Goal: Task Accomplishment & Management: Complete application form

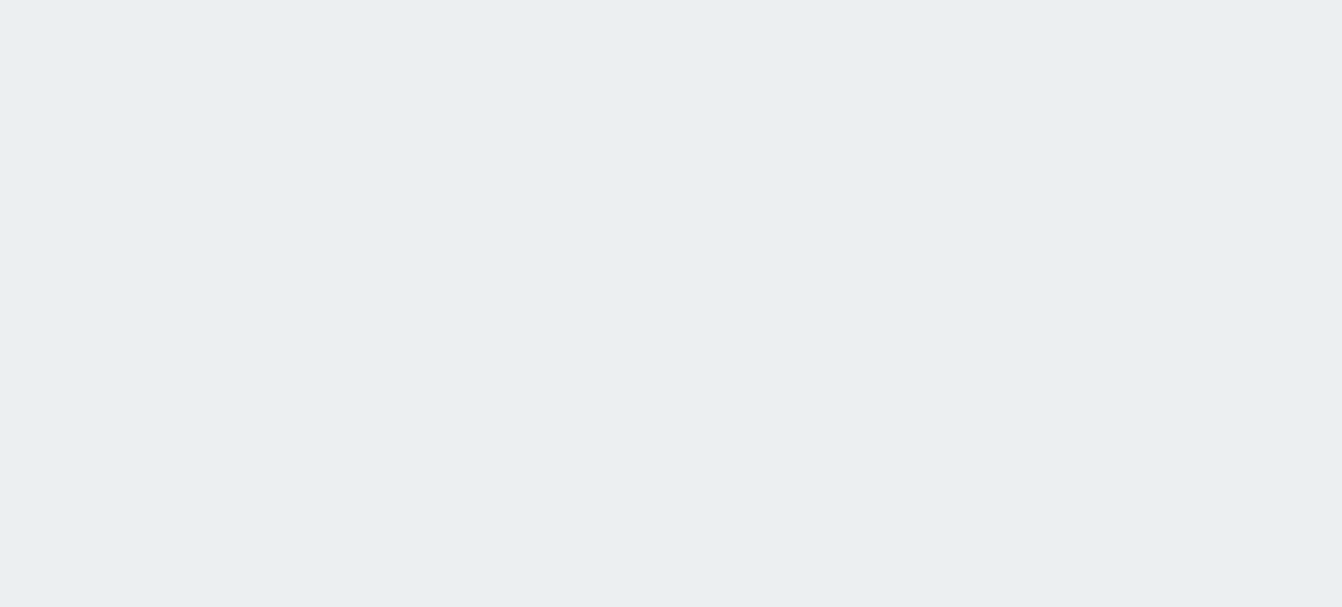
click at [9, 0] on html at bounding box center [671, 0] width 1342 height 0
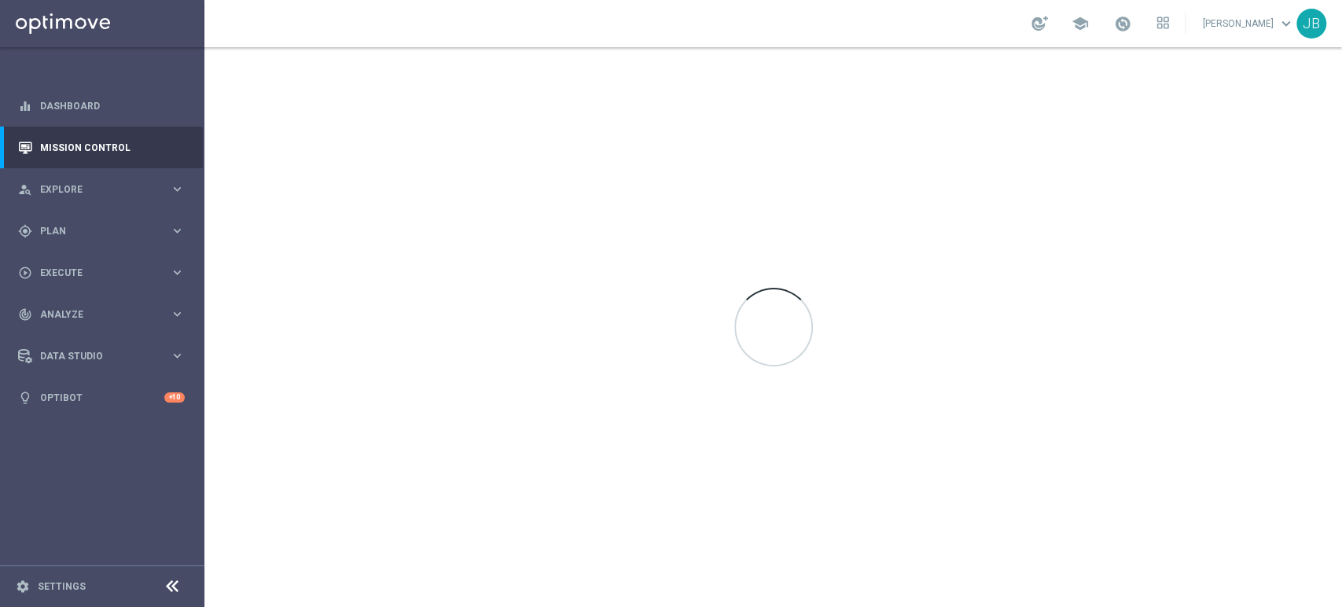
click at [145, 488] on sidenavbar "equalizer Dashboard Mission Control" at bounding box center [102, 303] width 204 height 607
click at [99, 221] on div "gps_fixed Plan keyboard_arrow_right" at bounding box center [101, 231] width 203 height 42
click at [110, 182] on div "person_search Explore" at bounding box center [94, 189] width 152 height 14
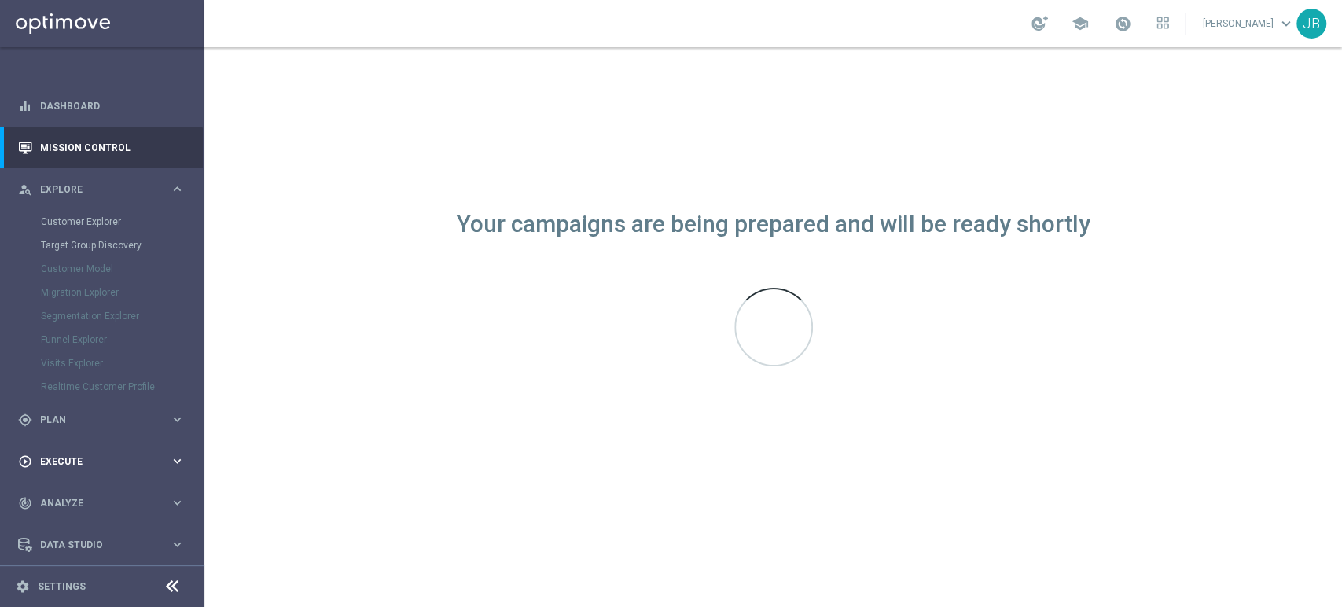
click at [63, 477] on div "play_circle_outline Execute keyboard_arrow_right" at bounding box center [101, 461] width 203 height 42
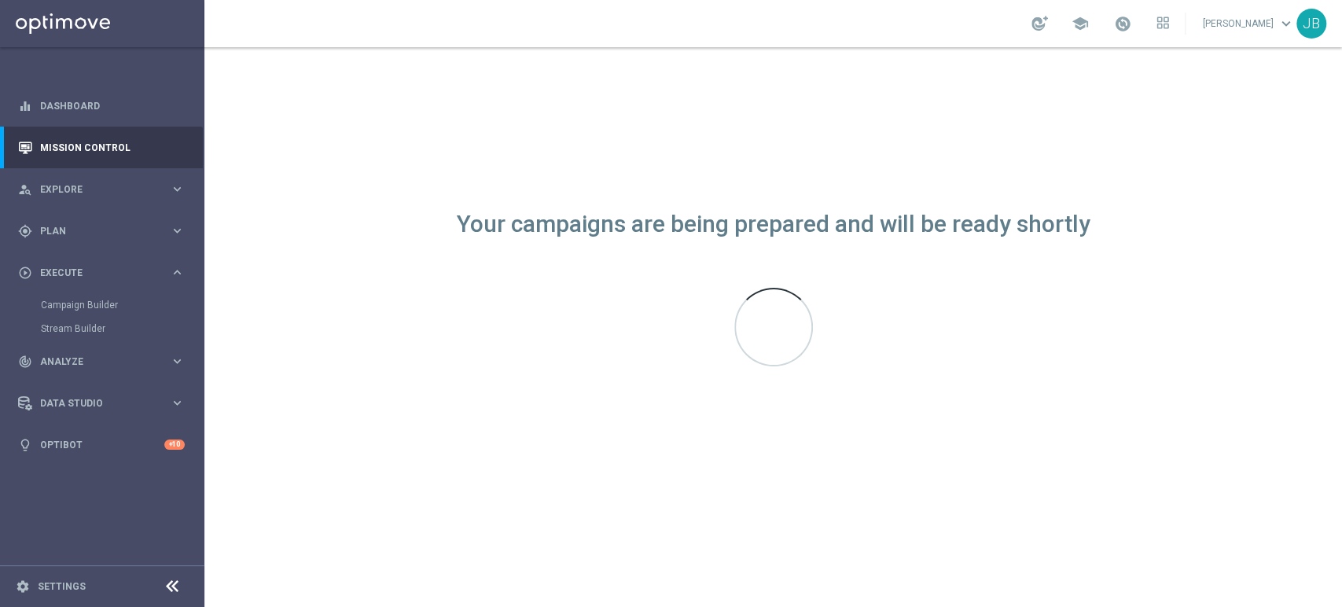
click at [103, 312] on div "Campaign Builder" at bounding box center [122, 305] width 162 height 24
click at [107, 299] on link "Campaign Builder" at bounding box center [102, 305] width 123 height 13
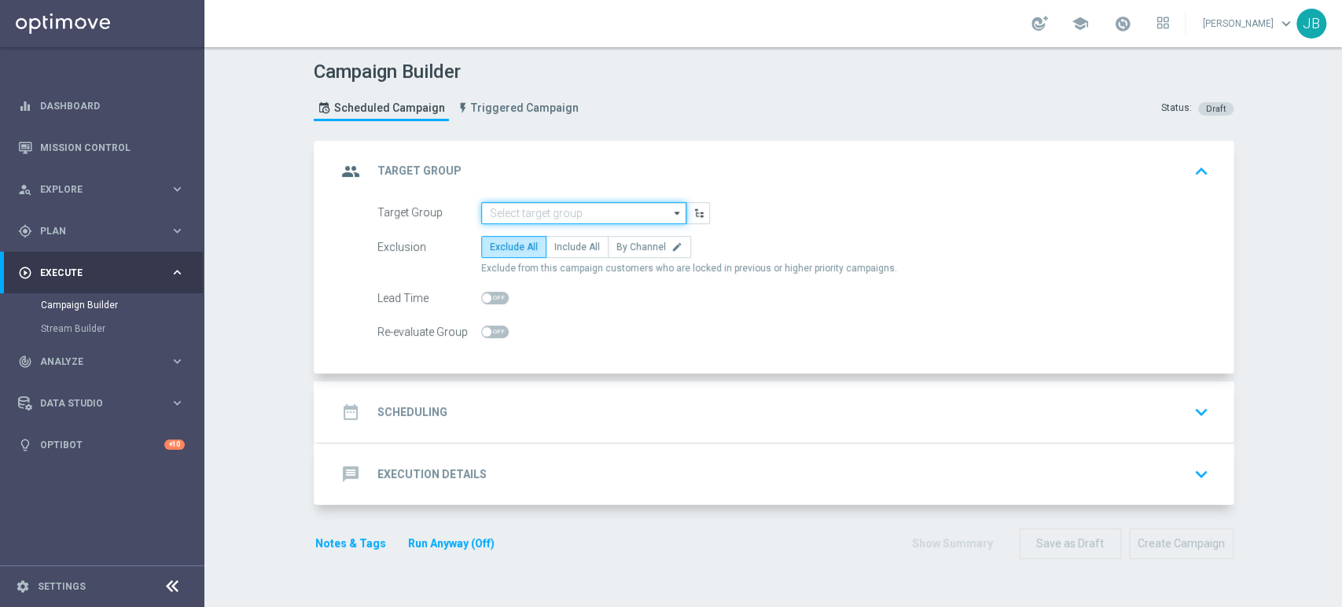
click at [626, 214] on input at bounding box center [583, 213] width 205 height 22
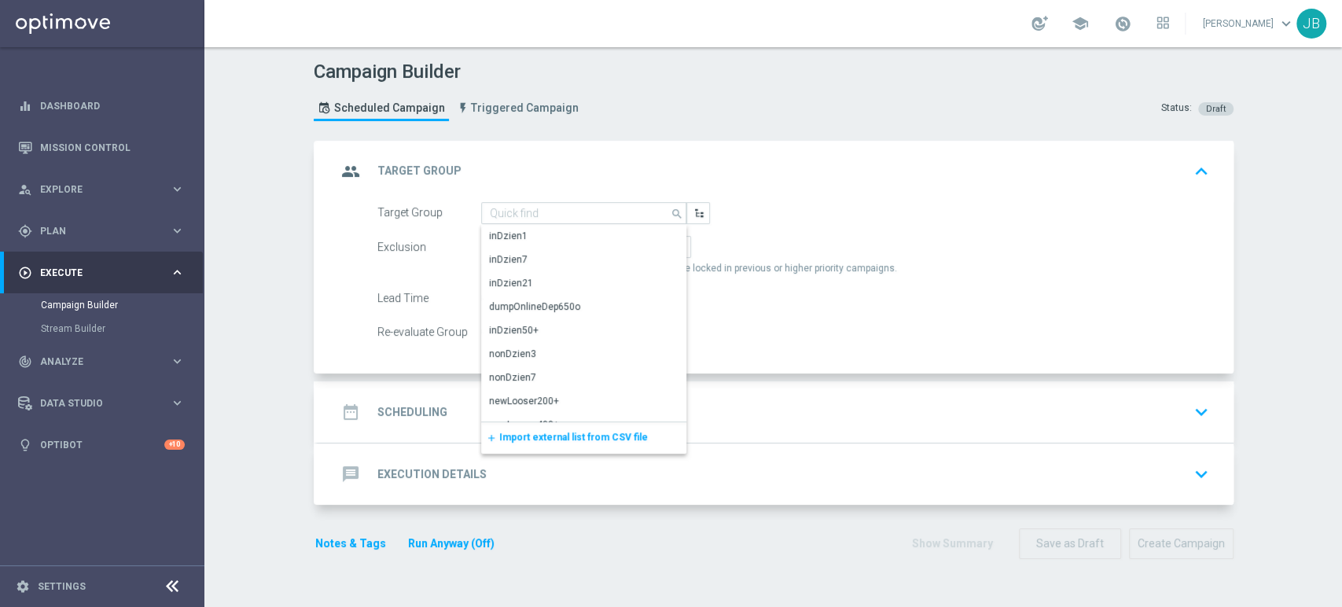
click at [526, 435] on span "Import external list from CSV file" at bounding box center [573, 437] width 149 height 11
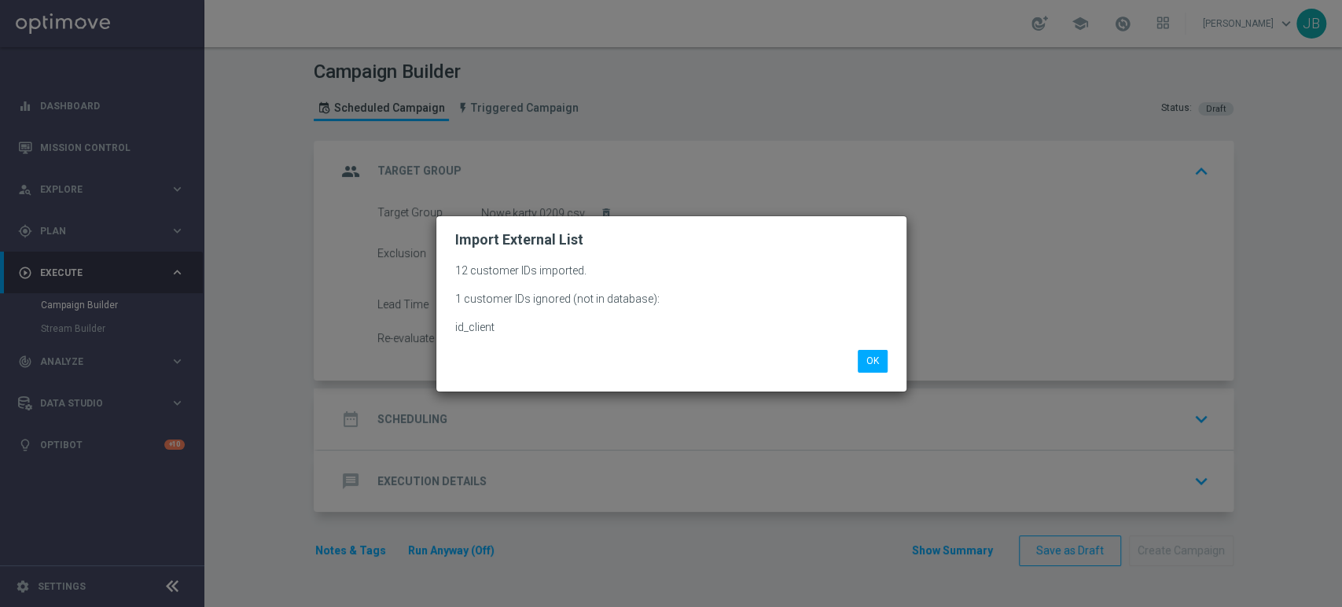
click at [121, 525] on modal-container "Import External List 12 customer IDs imported. 1 customer IDs ignored (not in d…" at bounding box center [671, 303] width 1342 height 607
click at [862, 352] on button "OK" at bounding box center [873, 361] width 30 height 22
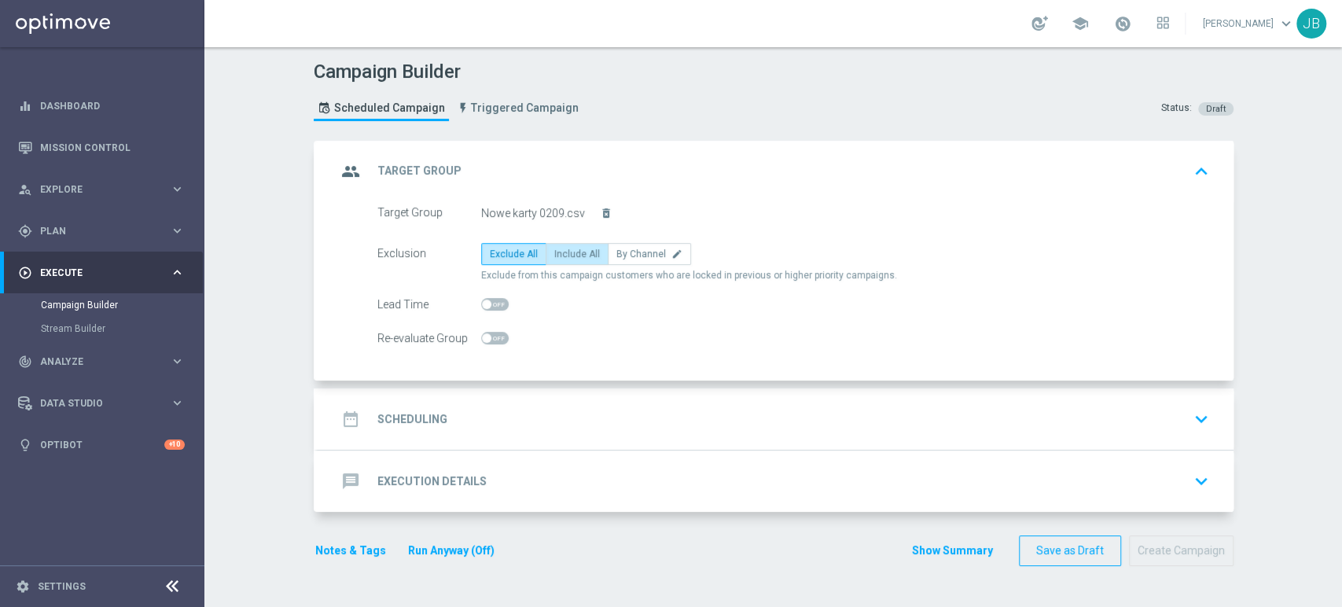
click at [580, 243] on label "Include All" at bounding box center [577, 254] width 63 height 22
click at [565, 252] on input "Include All" at bounding box center [559, 257] width 10 height 10
radio input "true"
click at [495, 428] on div "date_range Scheduling keyboard_arrow_down" at bounding box center [776, 419] width 878 height 30
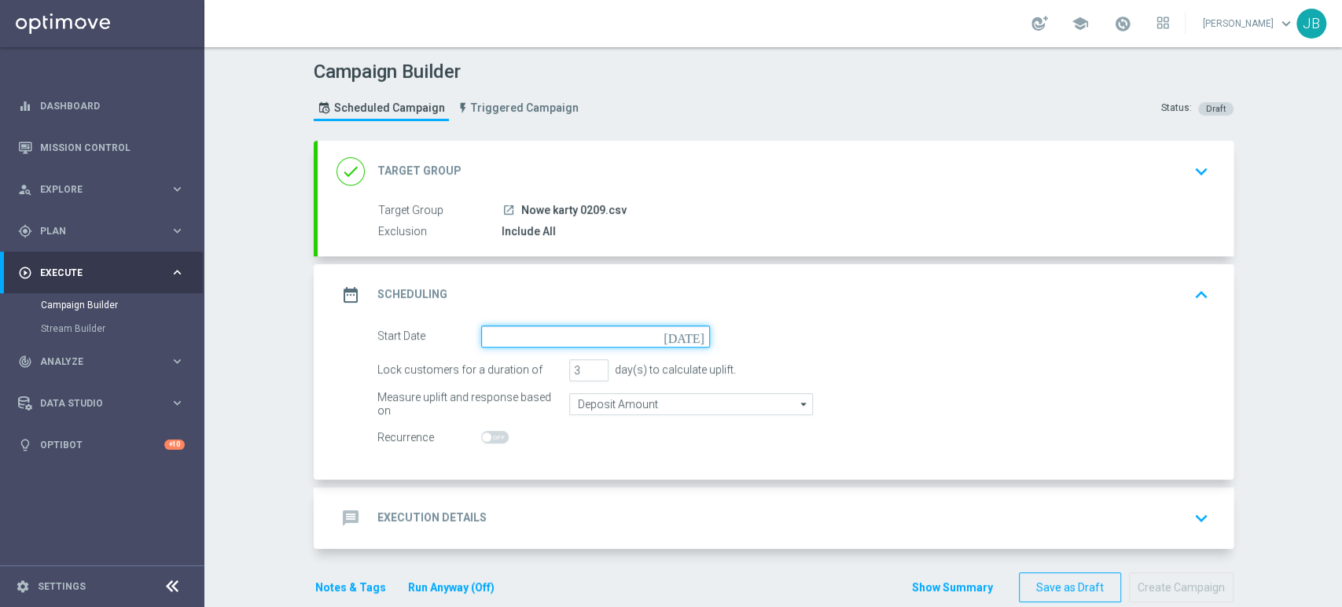
click at [569, 332] on input at bounding box center [595, 337] width 229 height 22
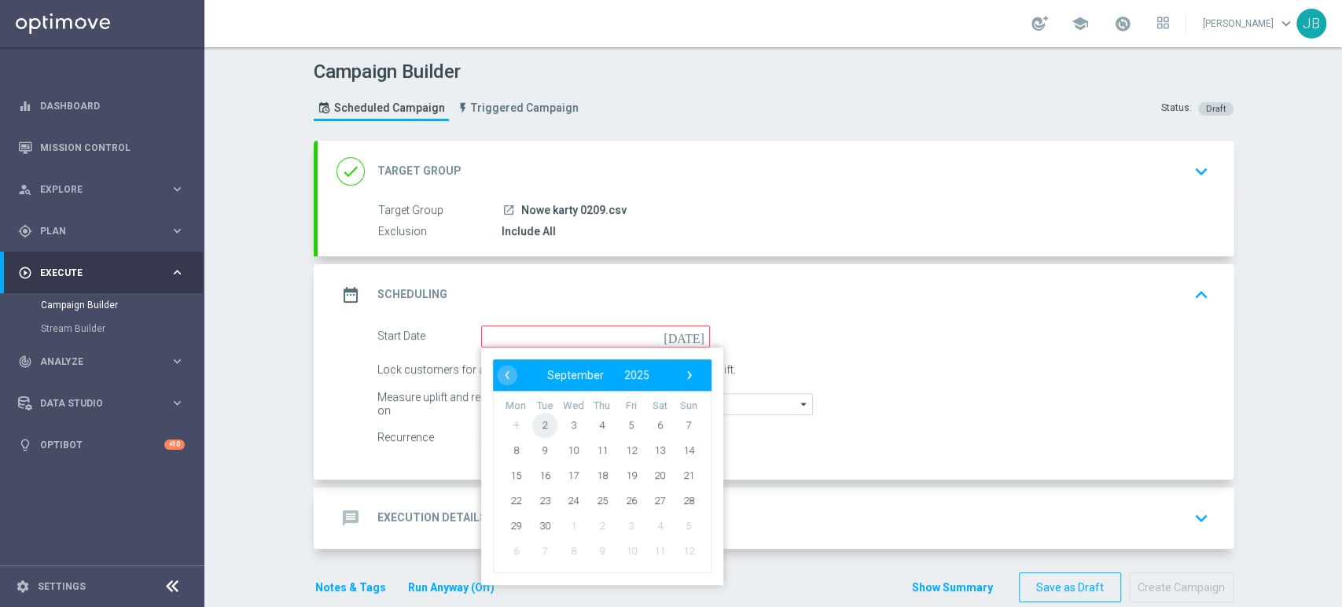
click at [534, 424] on span "2" at bounding box center [544, 424] width 25 height 25
type input "02 Sep 2025"
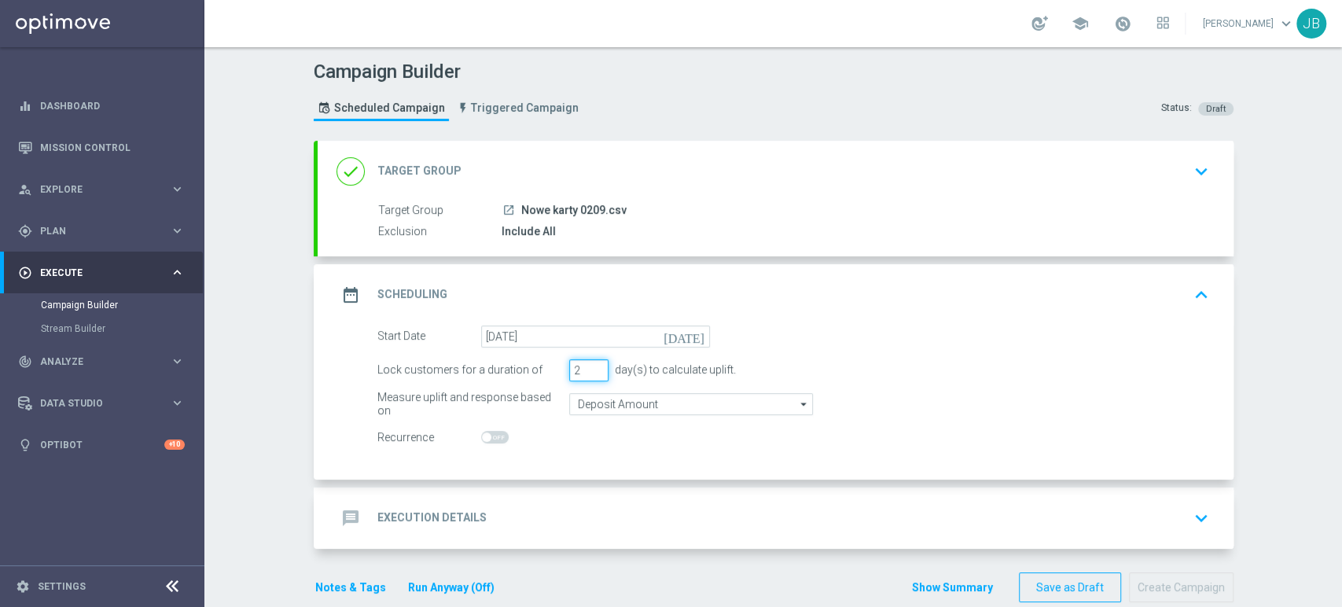
click at [591, 373] on input "2" at bounding box center [588, 370] width 39 height 22
type input "1"
click at [591, 373] on input "1" at bounding box center [588, 370] width 39 height 22
click at [529, 501] on div "message Execution Details keyboard_arrow_down" at bounding box center [776, 518] width 916 height 61
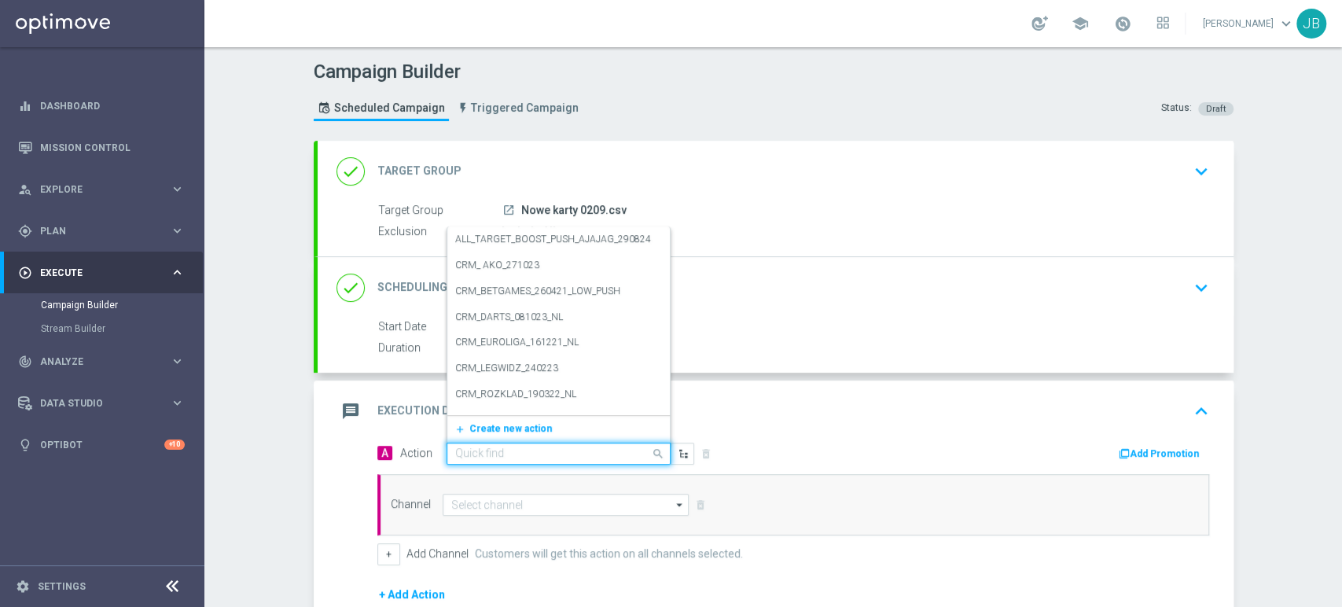
click at [522, 447] on input "text" at bounding box center [542, 453] width 175 height 13
click at [517, 430] on span "Create new action" at bounding box center [510, 428] width 83 height 11
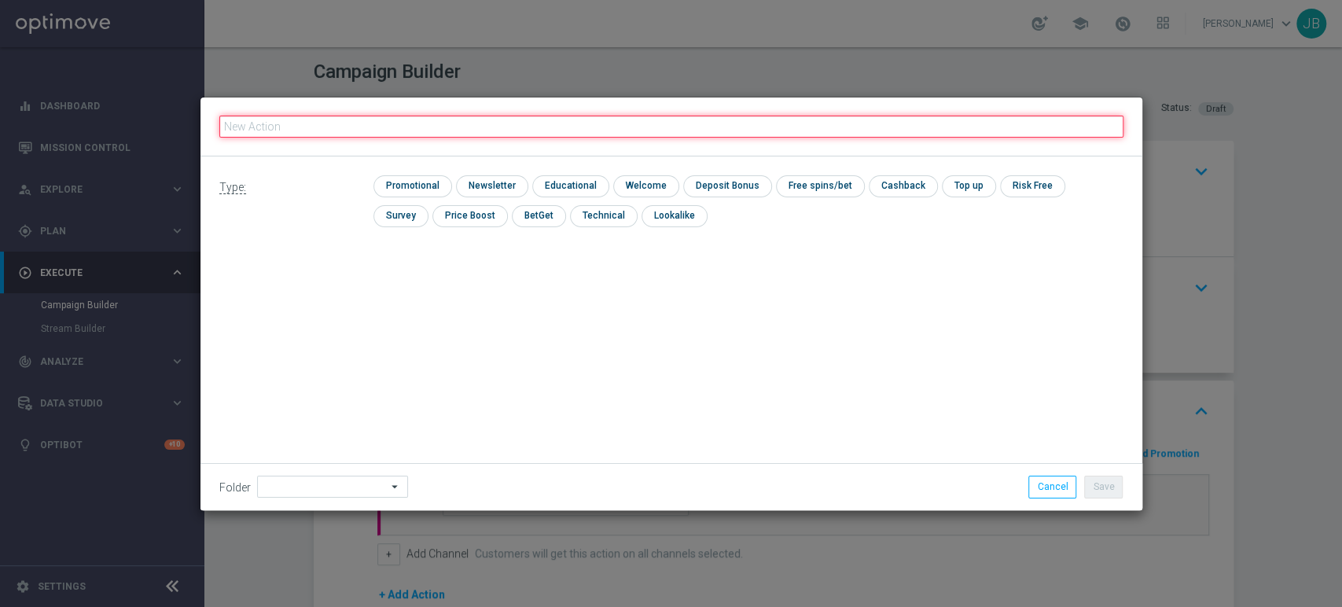
click at [363, 120] on input "text" at bounding box center [671, 127] width 904 height 22
paste input "(LPZ - SMS) nowy klient powitanie_24012024"
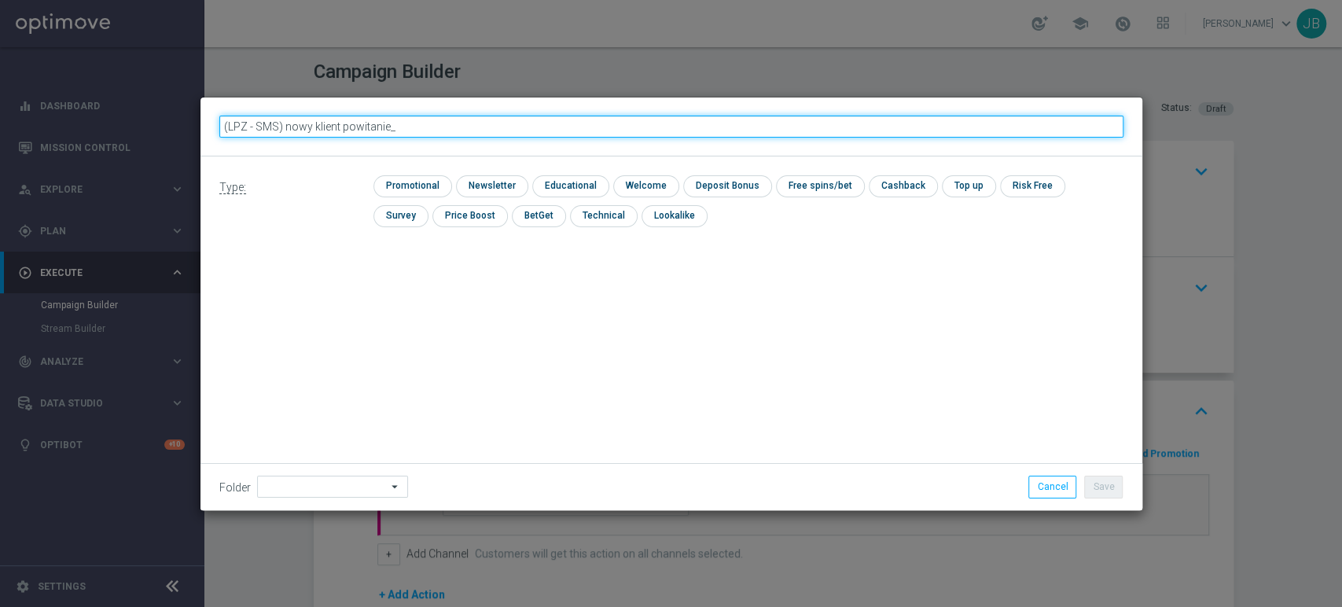
type input "(LPZ - SMS) nowy klient powitanie"
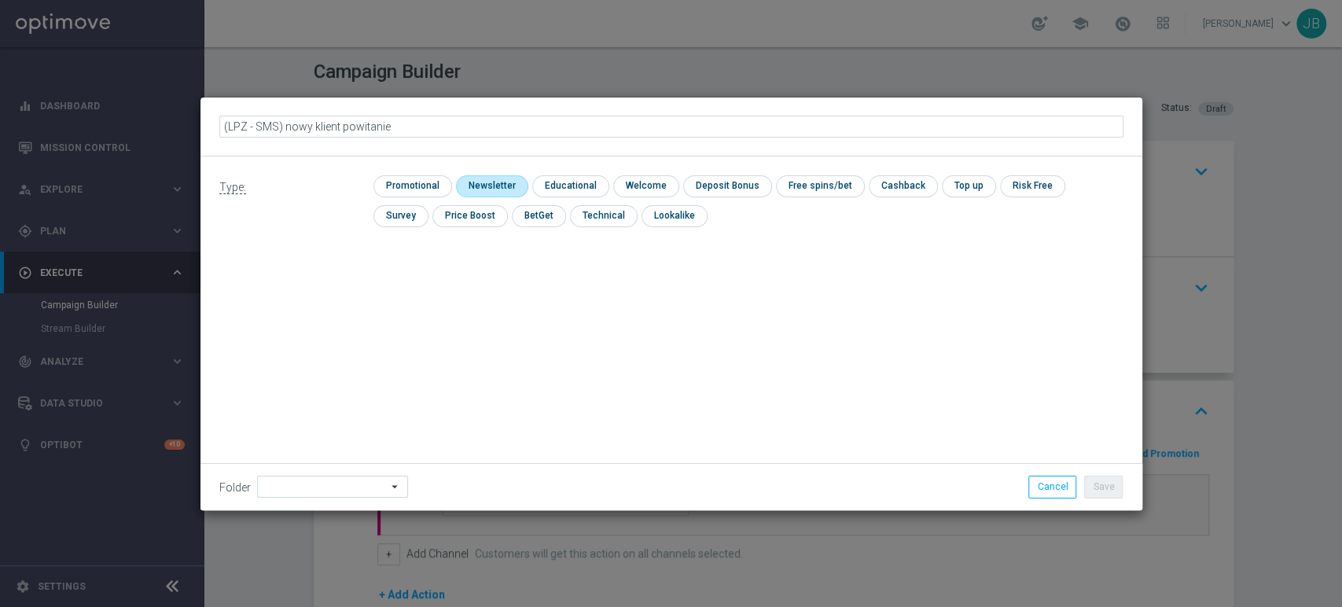
click at [510, 181] on input "checkbox" at bounding box center [490, 185] width 68 height 21
checkbox input "true"
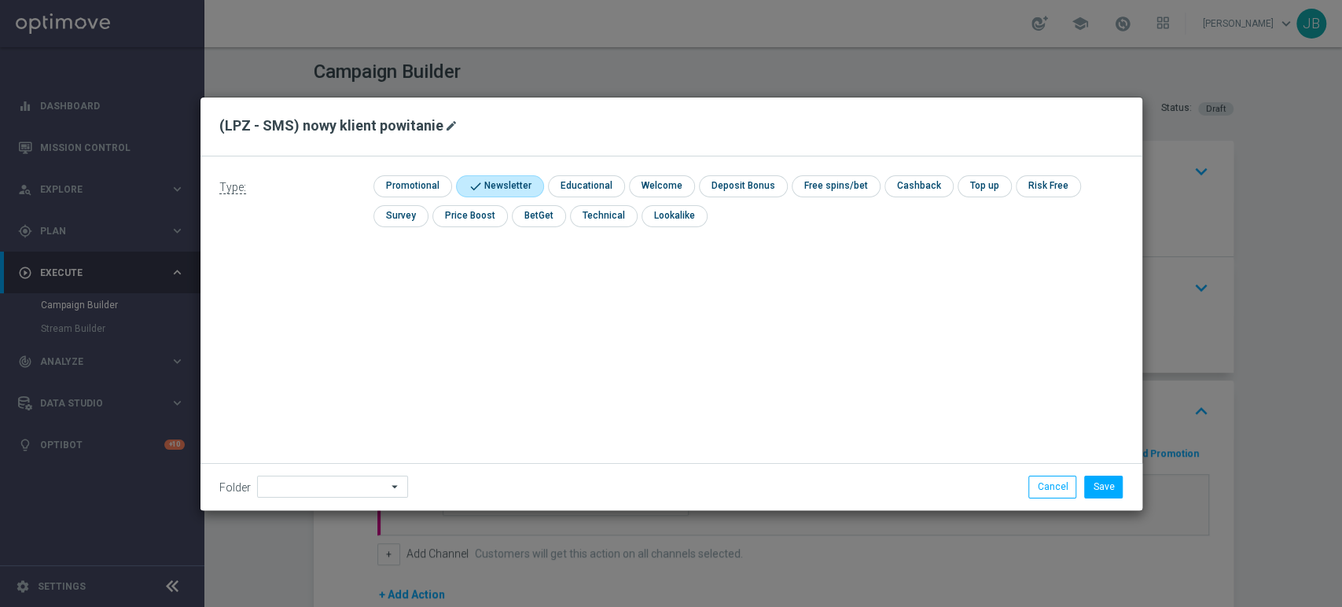
click at [447, 123] on icon "mode_edit" at bounding box center [451, 126] width 13 height 13
type input "(LPZ - SMS) nowy klient powitanie_02092025"
click at [315, 495] on input at bounding box center [332, 487] width 151 height 22
click at [328, 333] on div "Justyna B." at bounding box center [330, 327] width 146 height 22
type input "Justyna B."
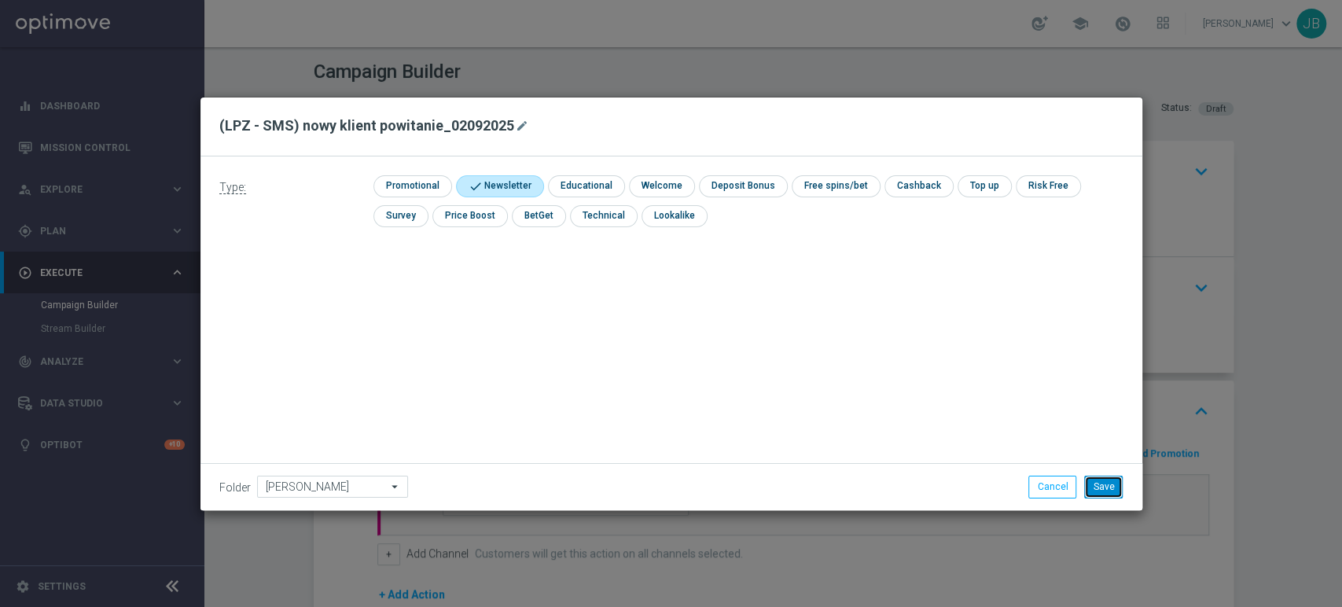
click at [1110, 483] on button "Save" at bounding box center [1103, 487] width 39 height 22
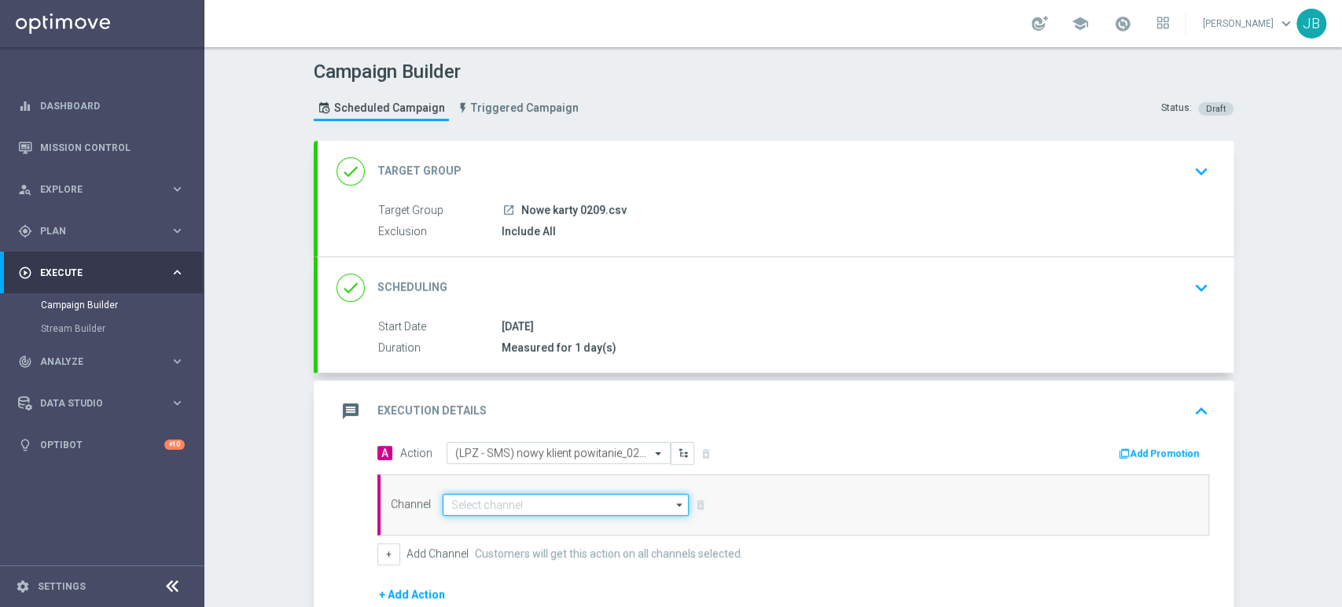
click at [462, 498] on input at bounding box center [566, 505] width 247 height 22
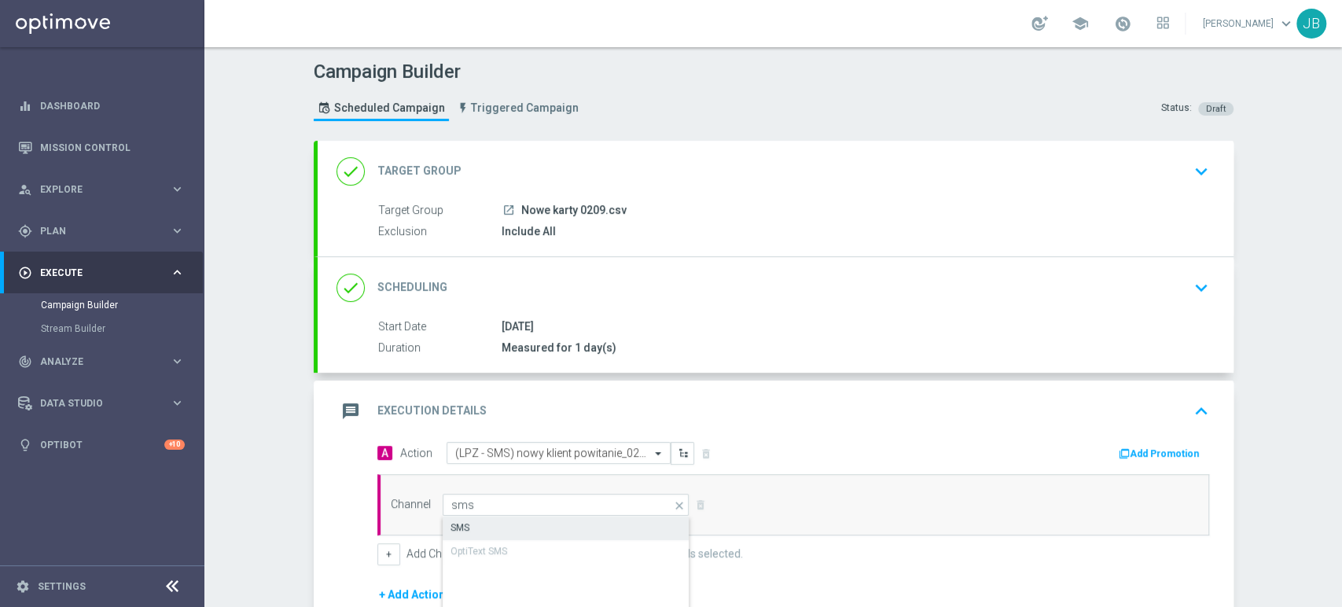
click at [457, 532] on div "SMS" at bounding box center [460, 528] width 19 height 14
type input "SMS"
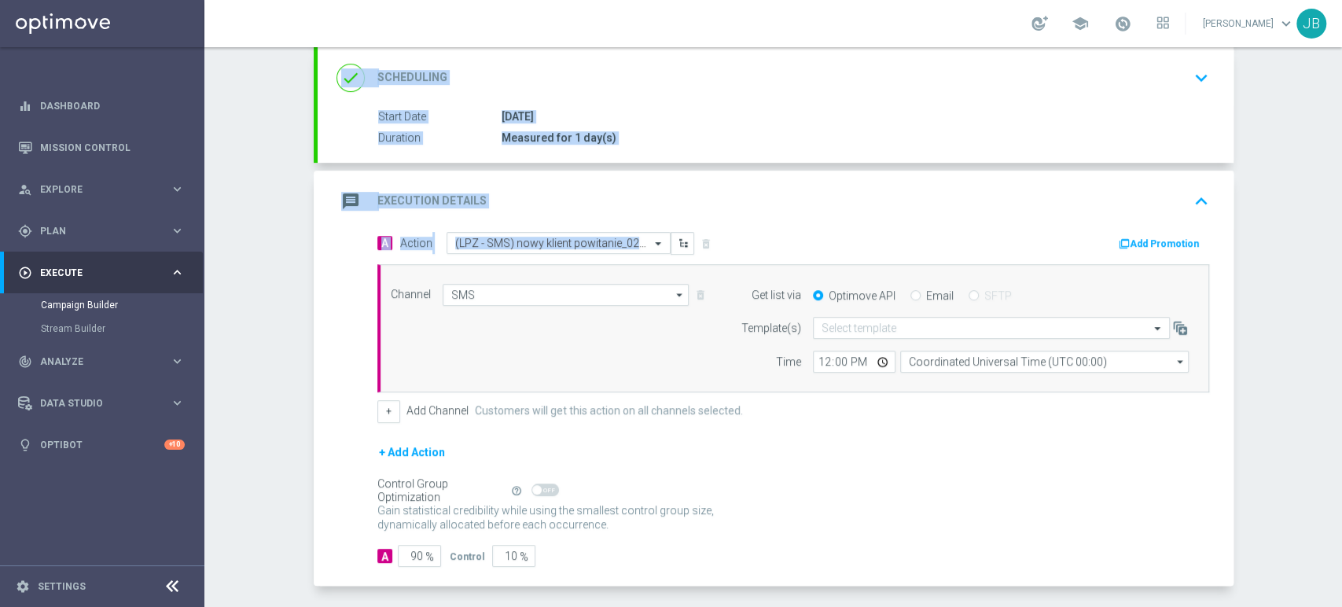
scroll to position [237, 0]
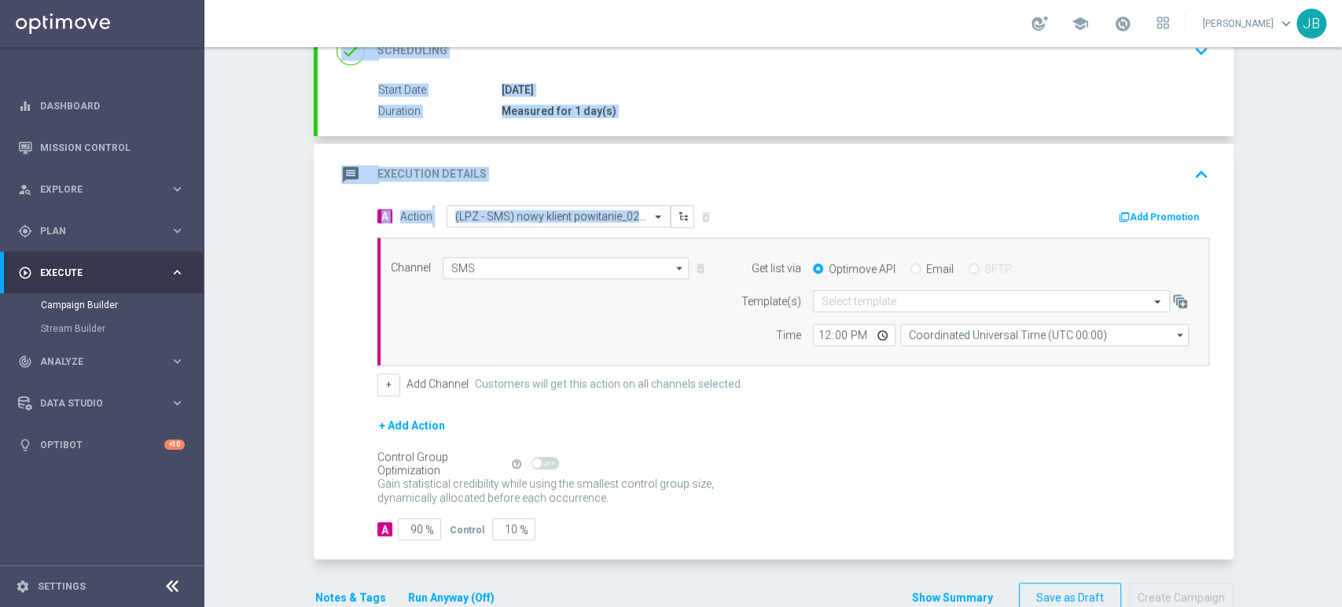
drag, startPoint x: 1341, startPoint y: 171, endPoint x: 1341, endPoint y: 322, distance: 151.0
click at [1341, 322] on div "Campaign Builder Scheduled Campaign Triggered Campaign Status: Draft done Targe…" at bounding box center [773, 327] width 1138 height 560
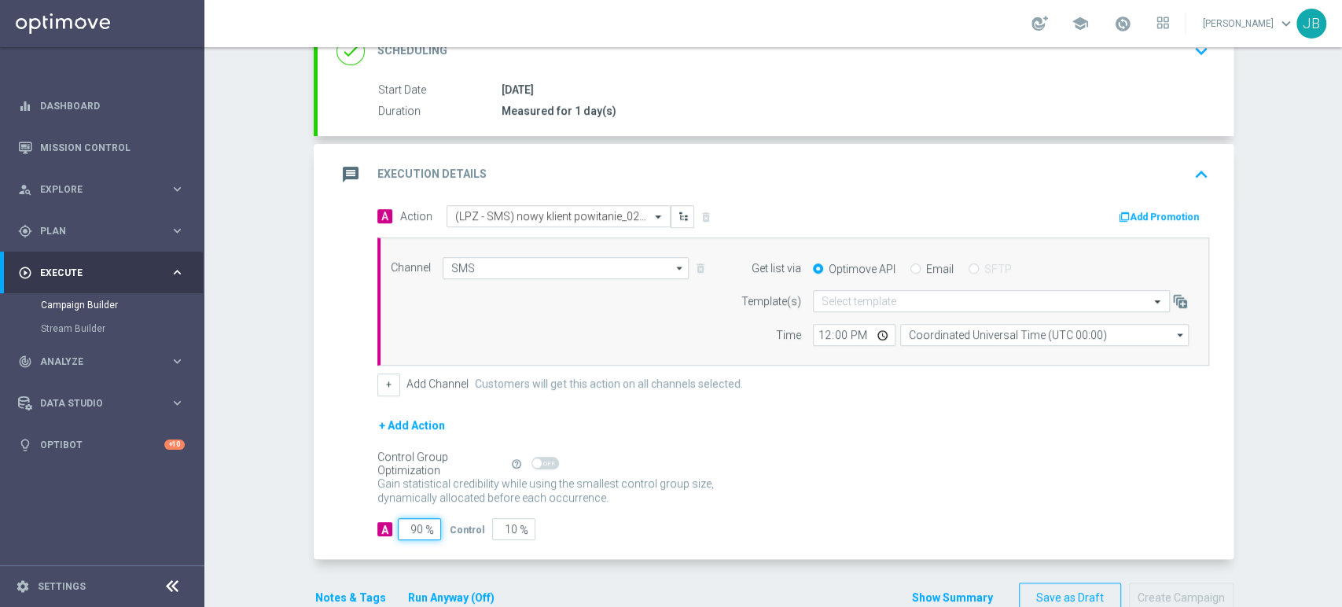
click at [407, 529] on input "90" at bounding box center [419, 529] width 43 height 22
type input "0"
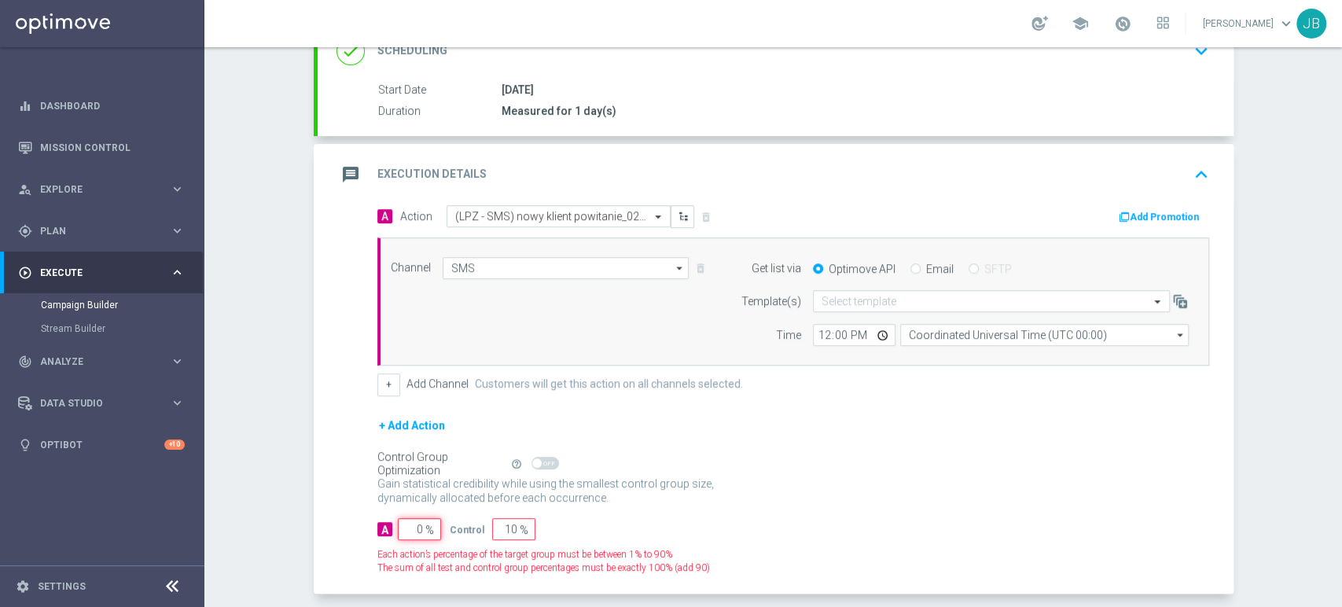
type input "100"
type input "0"
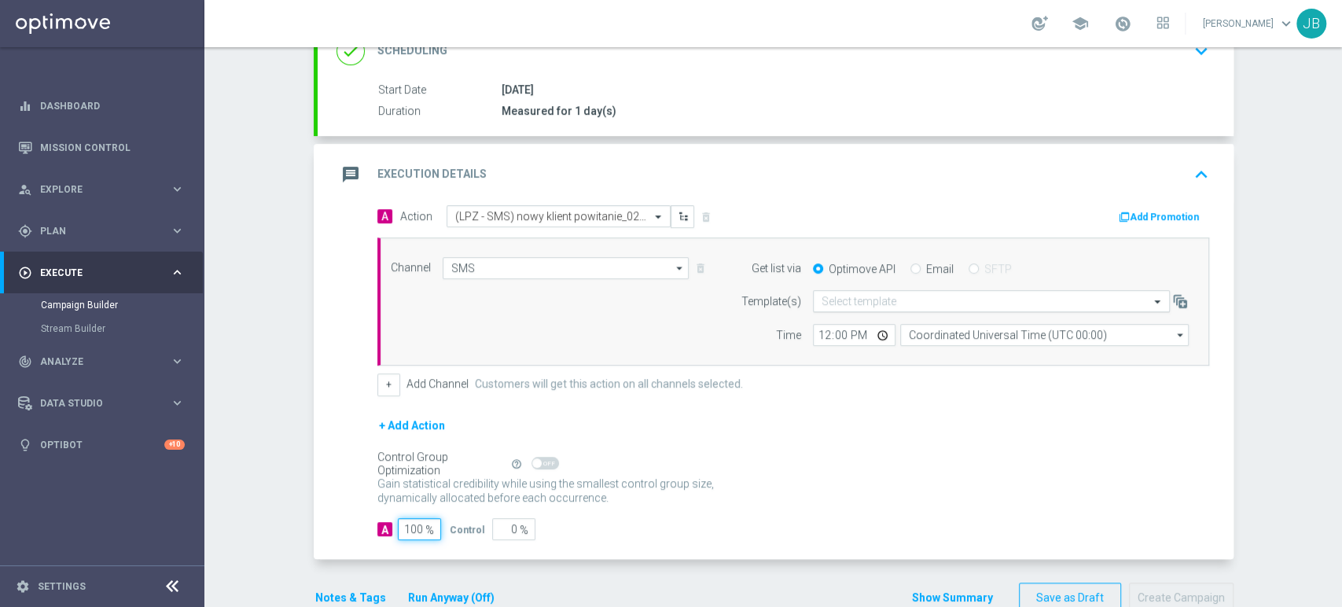
type input "100"
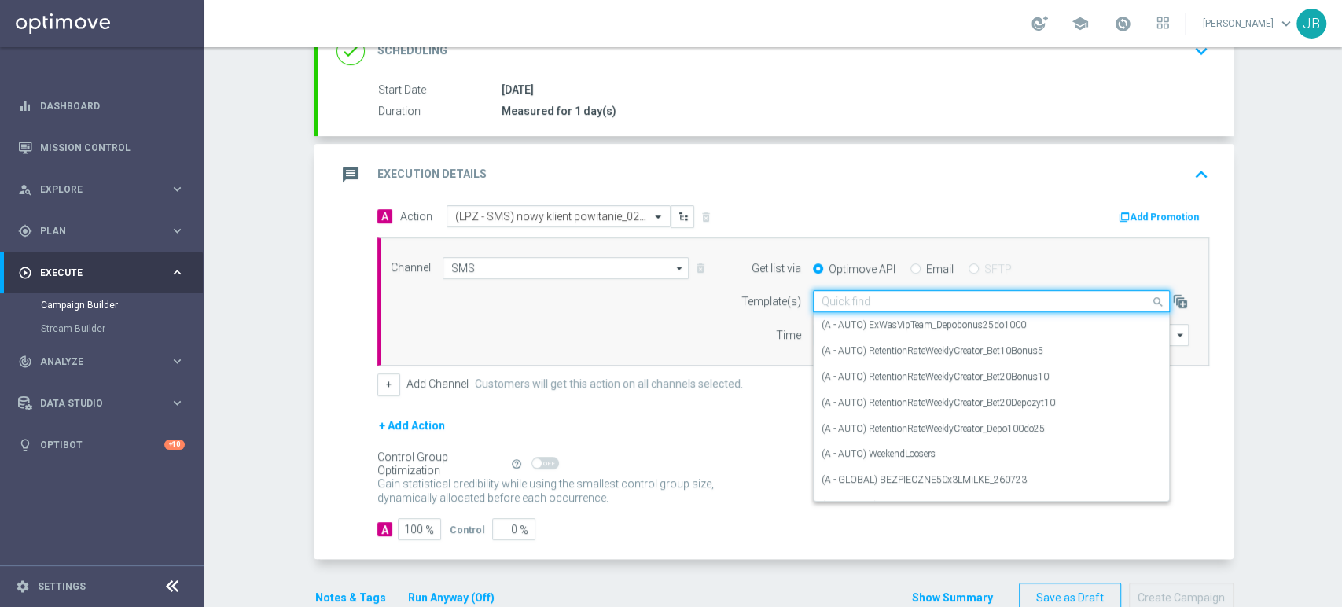
click at [830, 300] on input "text" at bounding box center [976, 301] width 308 height 13
paste input "(LPZ - SMS) nowy klient powitanie_24012024"
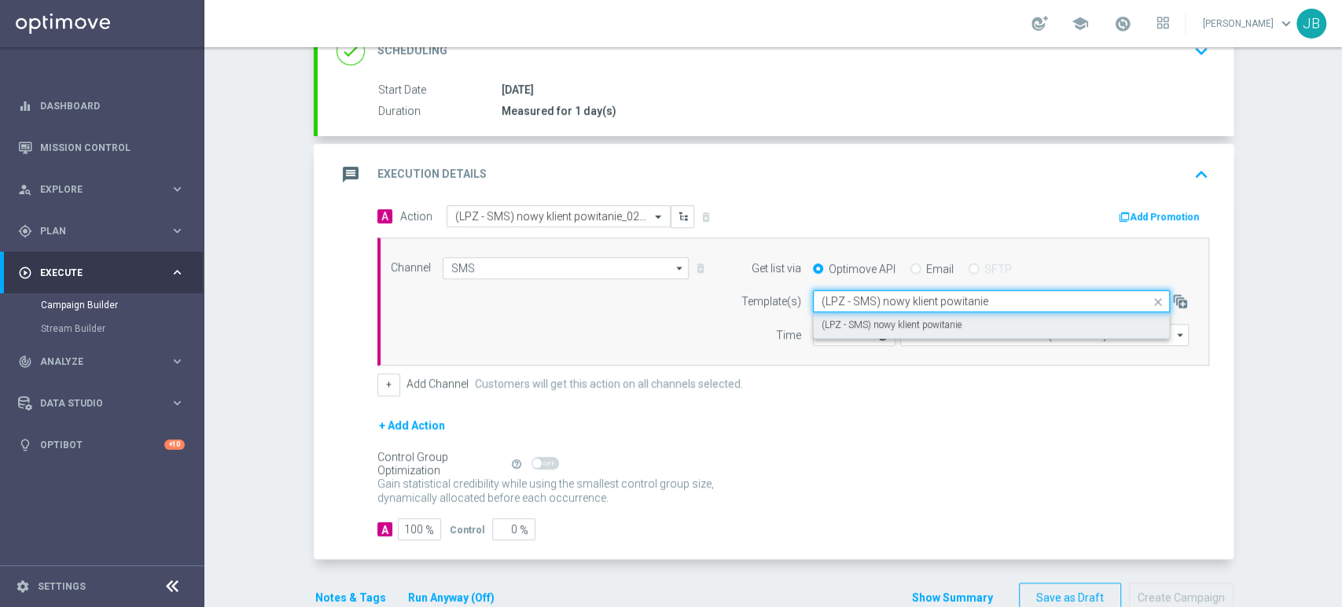
click at [826, 325] on label "(LPZ - SMS) nowy klient powitanie" at bounding box center [892, 324] width 140 height 13
type input "(LPZ - SMS) nowy klient powitanie"
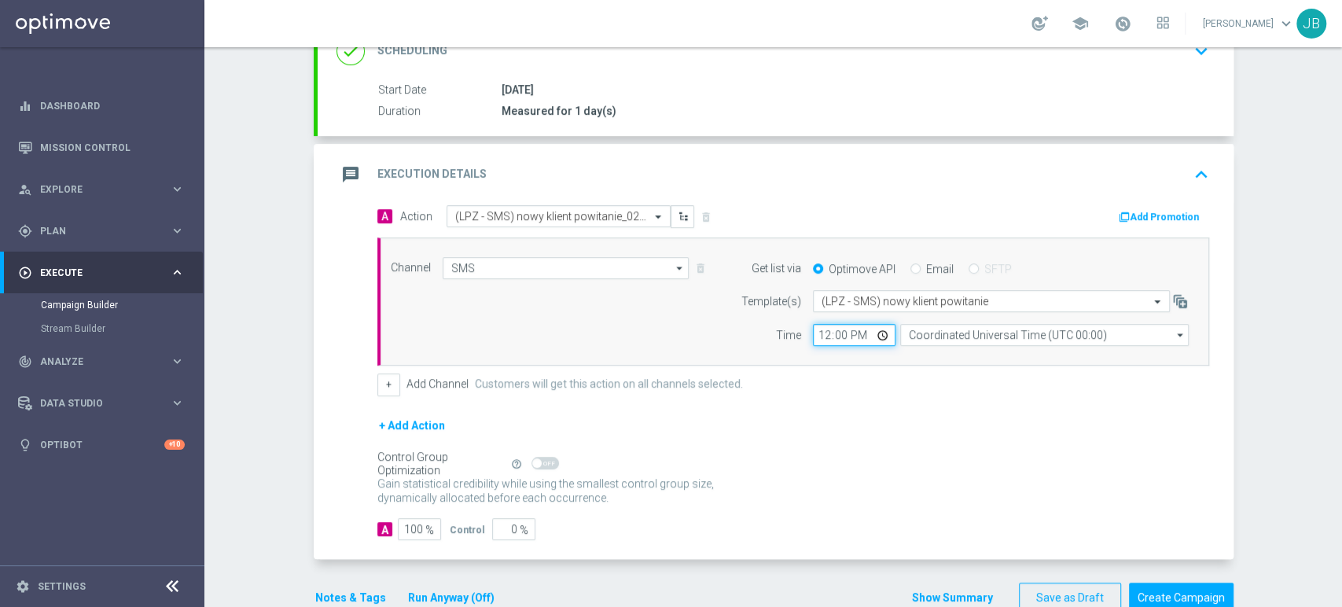
click at [816, 333] on input "12:00" at bounding box center [854, 335] width 83 height 22
type input "09:35"
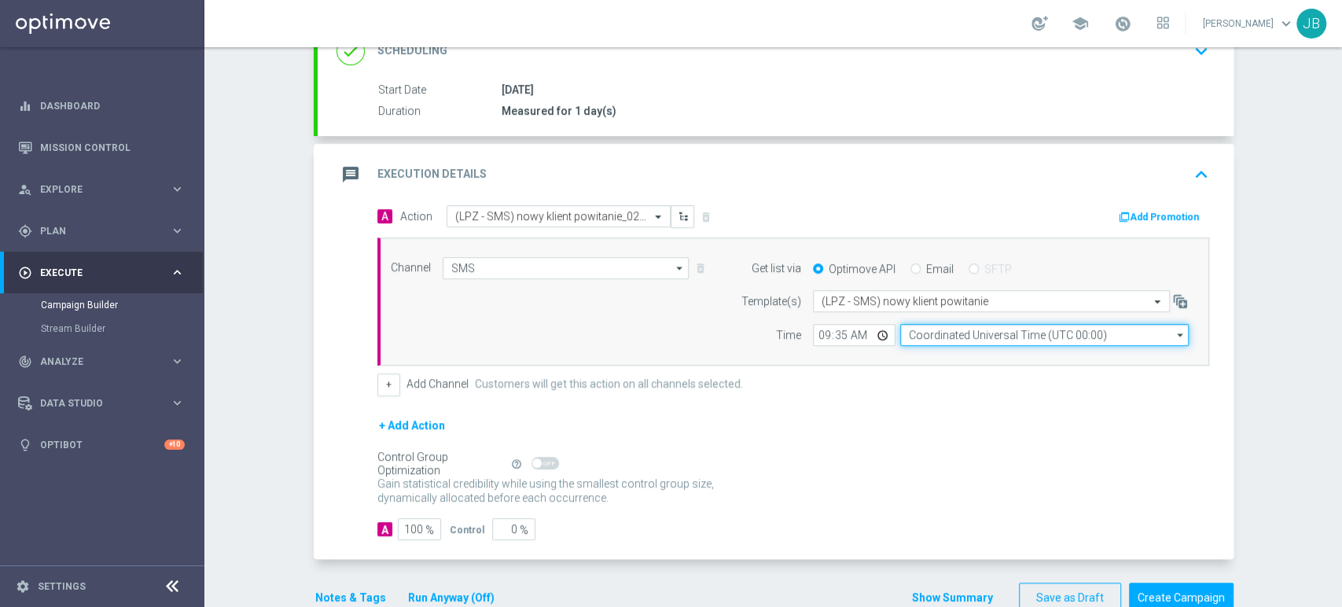
click at [928, 333] on input "Coordinated Universal Time (UTC 00:00)" at bounding box center [1044, 335] width 289 height 22
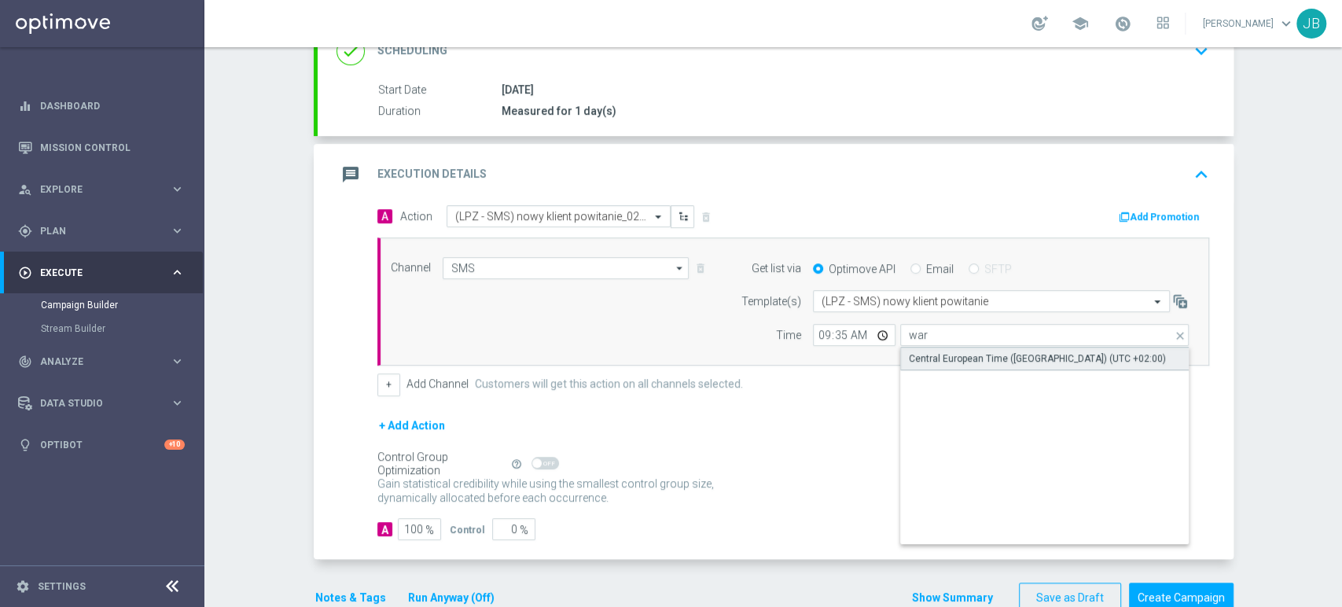
click at [923, 355] on div "Central European Time (Warsaw) (UTC +02:00)" at bounding box center [1037, 359] width 257 height 14
type input "Central European Time (Warsaw) (UTC +02:00)"
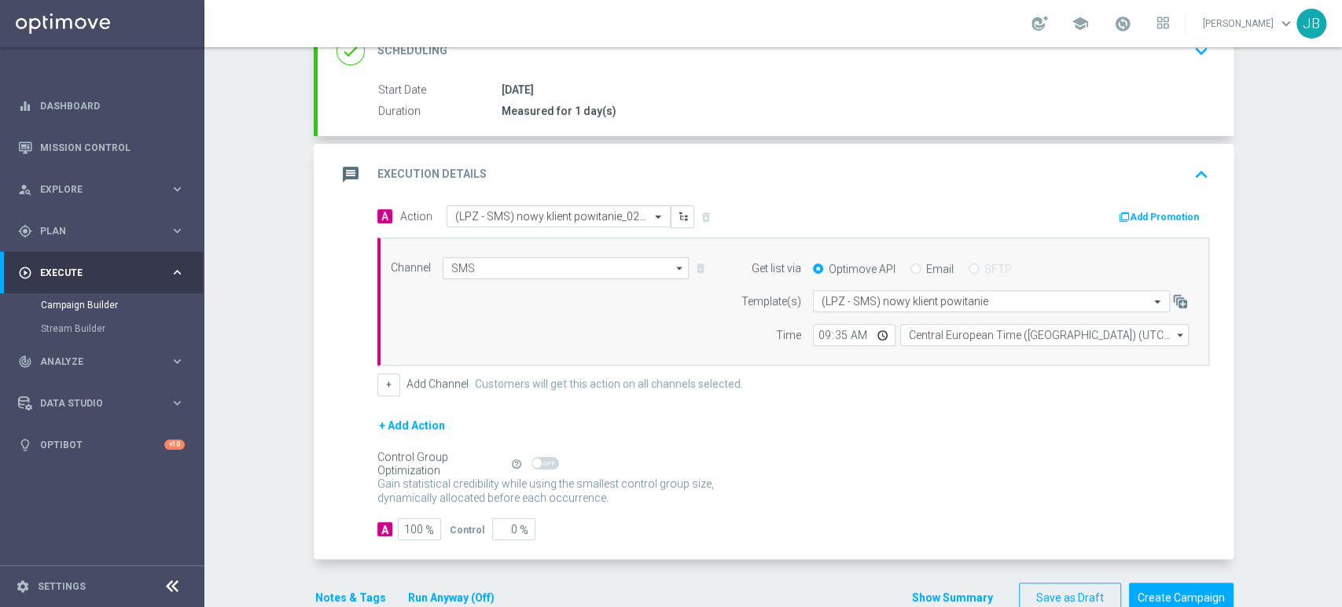
click at [1341, 82] on div "Campaign Builder Scheduled Campaign Triggered Campaign Status: Draft done Targe…" at bounding box center [773, 327] width 1138 height 560
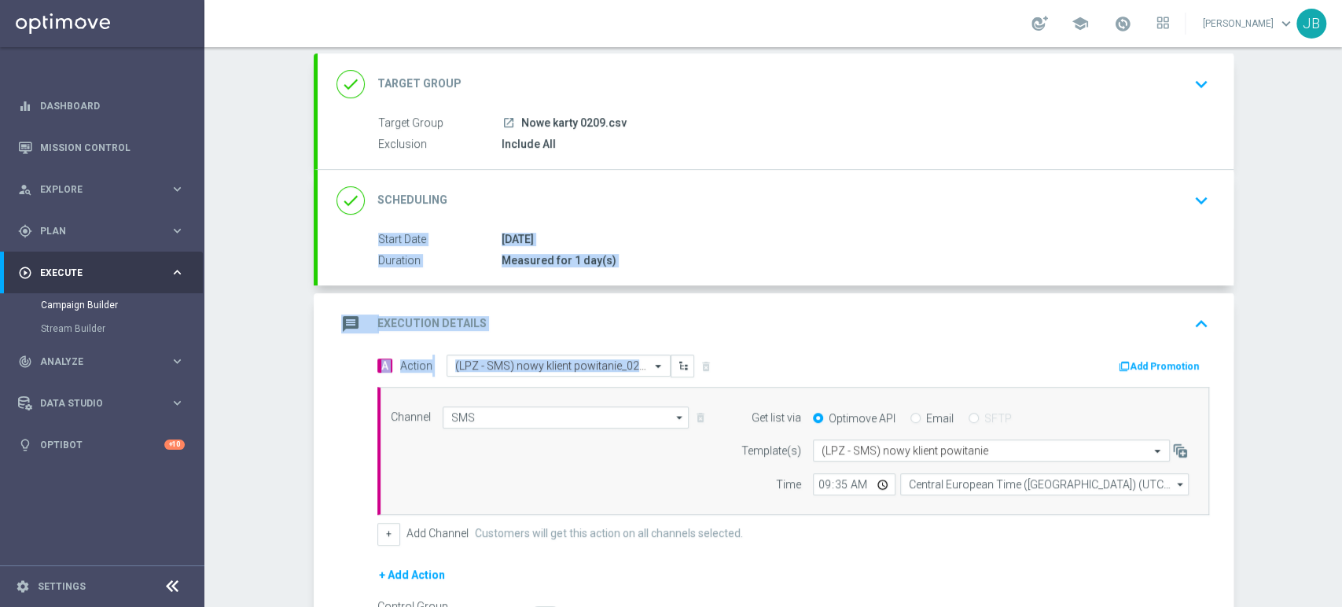
scroll to position [74, 0]
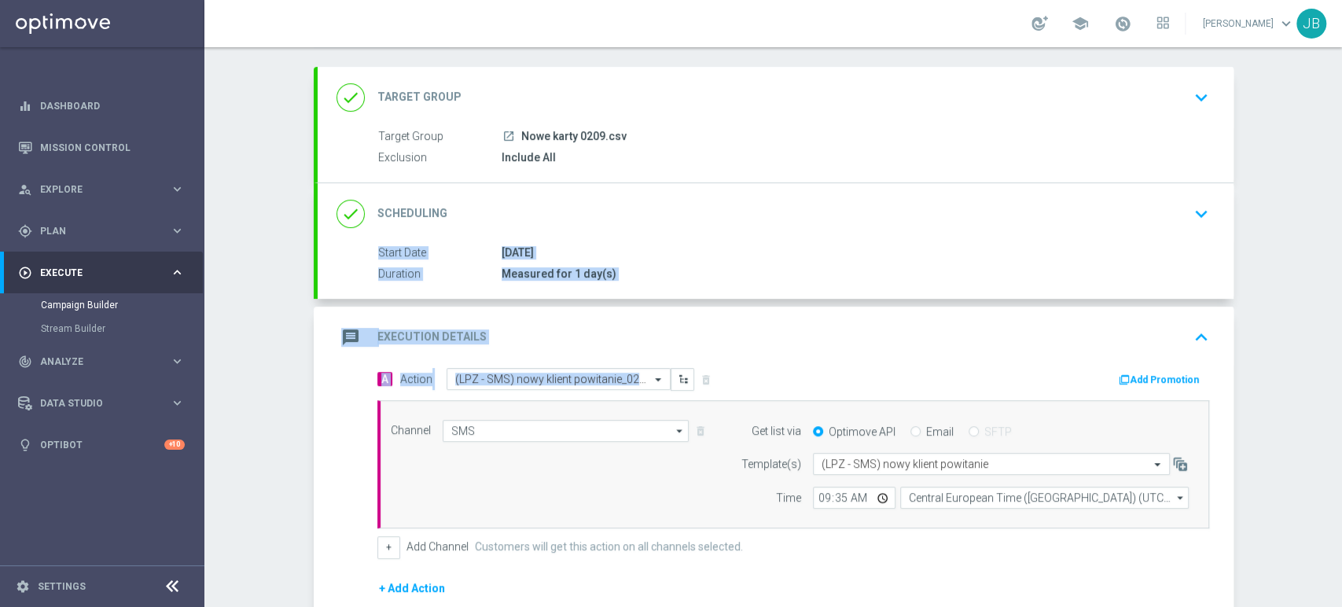
drag, startPoint x: 1341, startPoint y: 291, endPoint x: 1326, endPoint y: 196, distance: 96.3
click at [1326, 196] on div "Campaign Builder Scheduled Campaign Triggered Campaign Status: Draft done Targe…" at bounding box center [773, 327] width 1138 height 560
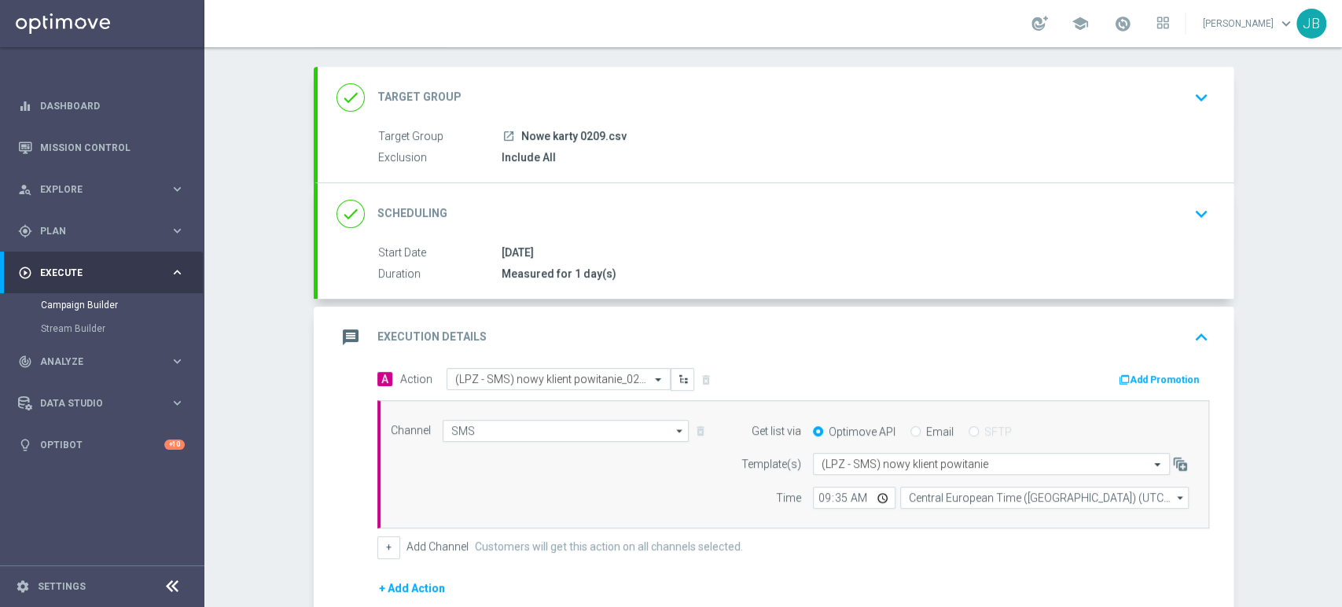
click at [1289, 224] on div "Campaign Builder Scheduled Campaign Triggered Campaign Status: Draft done Targe…" at bounding box center [773, 327] width 1138 height 560
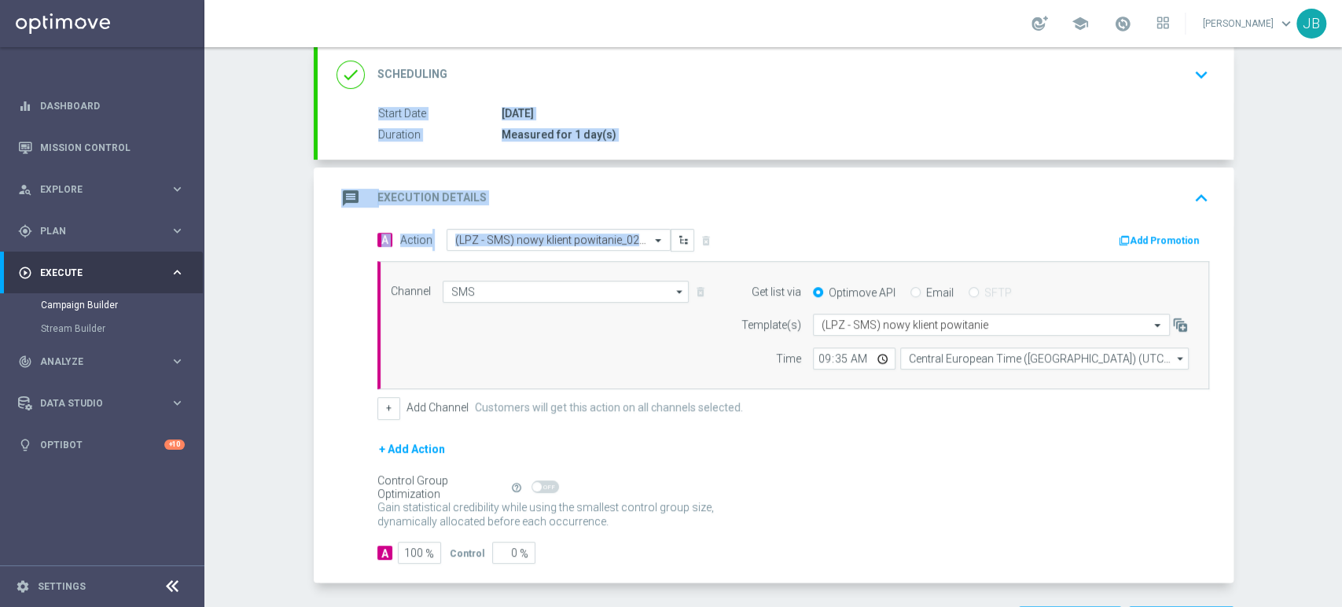
scroll to position [220, 0]
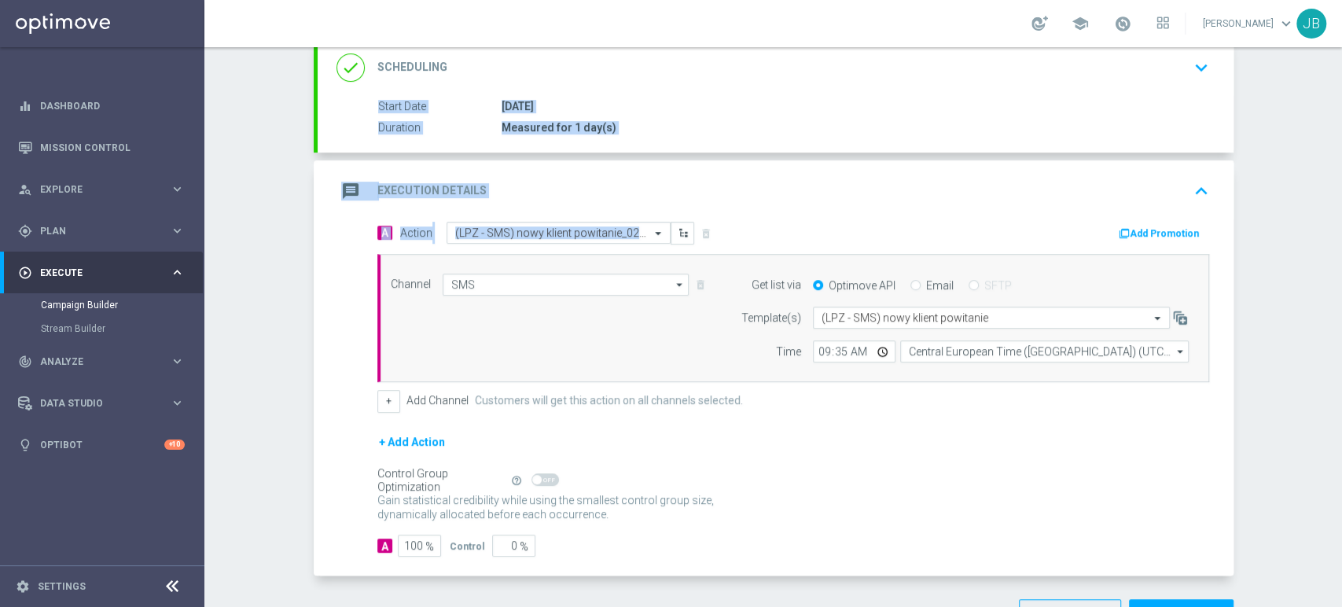
drag, startPoint x: 1341, startPoint y: 195, endPoint x: 1341, endPoint y: 288, distance: 92.8
click at [1341, 288] on div "Campaign Builder Scheduled Campaign Triggered Campaign Status: Draft done Targe…" at bounding box center [773, 327] width 1138 height 560
click at [1319, 313] on div "Campaign Builder Scheduled Campaign Triggered Campaign Status: Draft done Targe…" at bounding box center [773, 327] width 1138 height 560
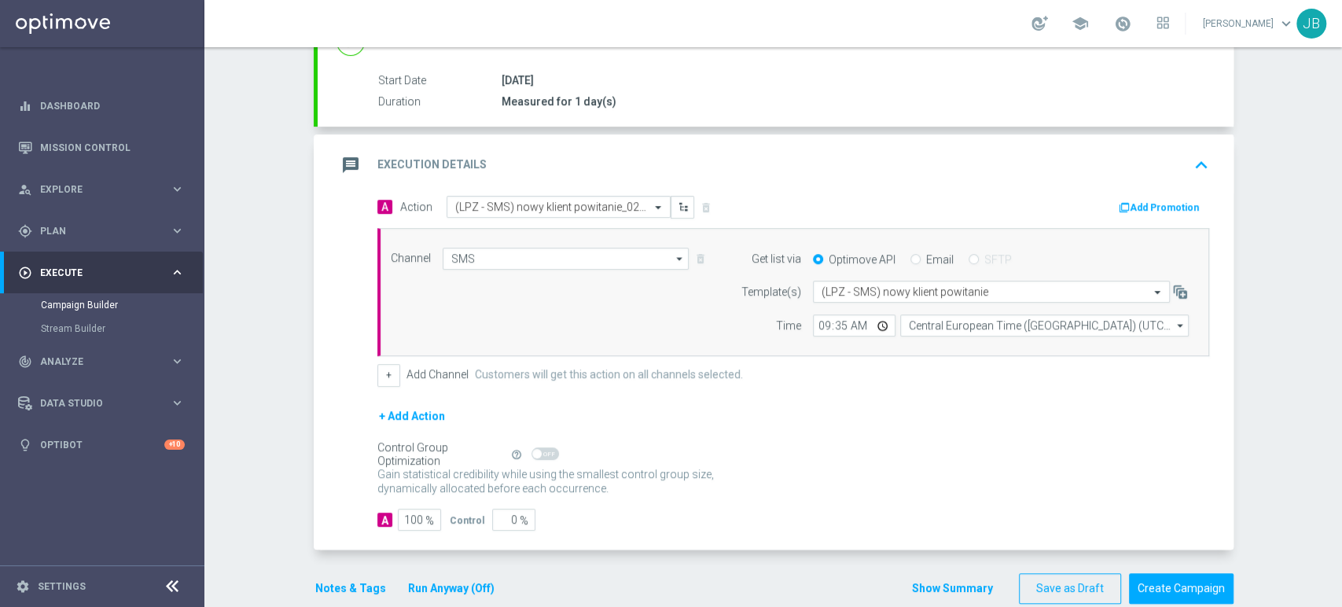
scroll to position [271, 0]
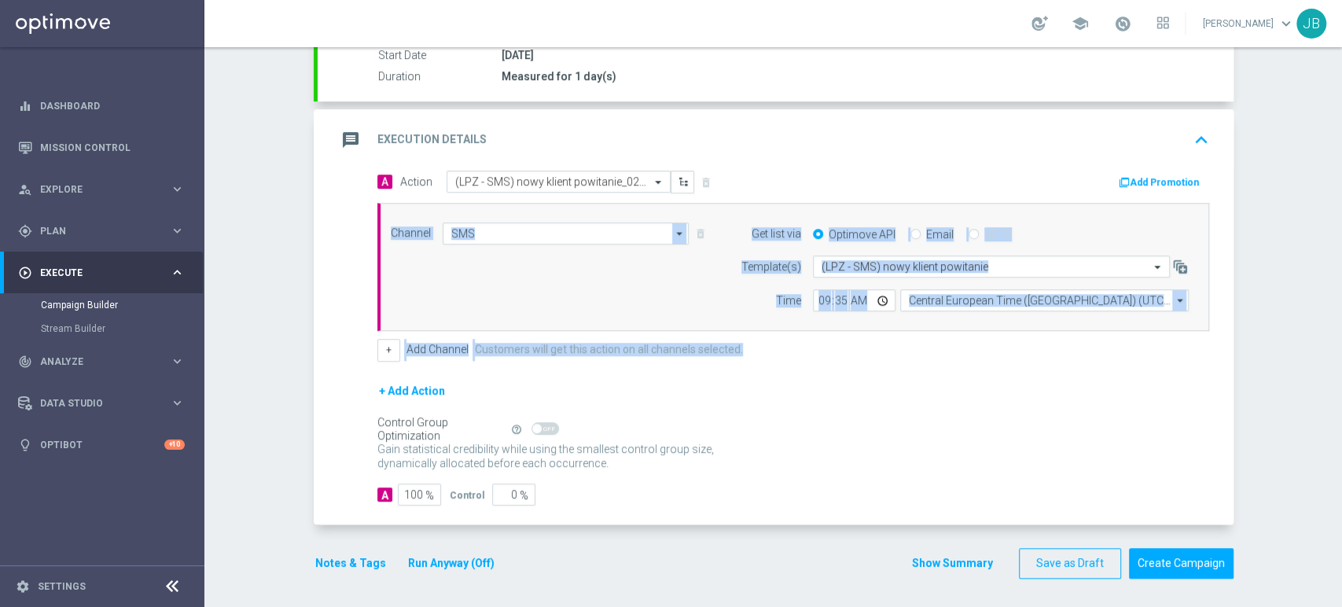
drag, startPoint x: 1341, startPoint y: 304, endPoint x: 1341, endPoint y: 362, distance: 57.4
click at [1341, 362] on div "Campaign Builder Scheduled Campaign Triggered Campaign Status: Draft done Targe…" at bounding box center [773, 327] width 1138 height 560
click at [1211, 557] on button "Create Campaign" at bounding box center [1181, 563] width 105 height 31
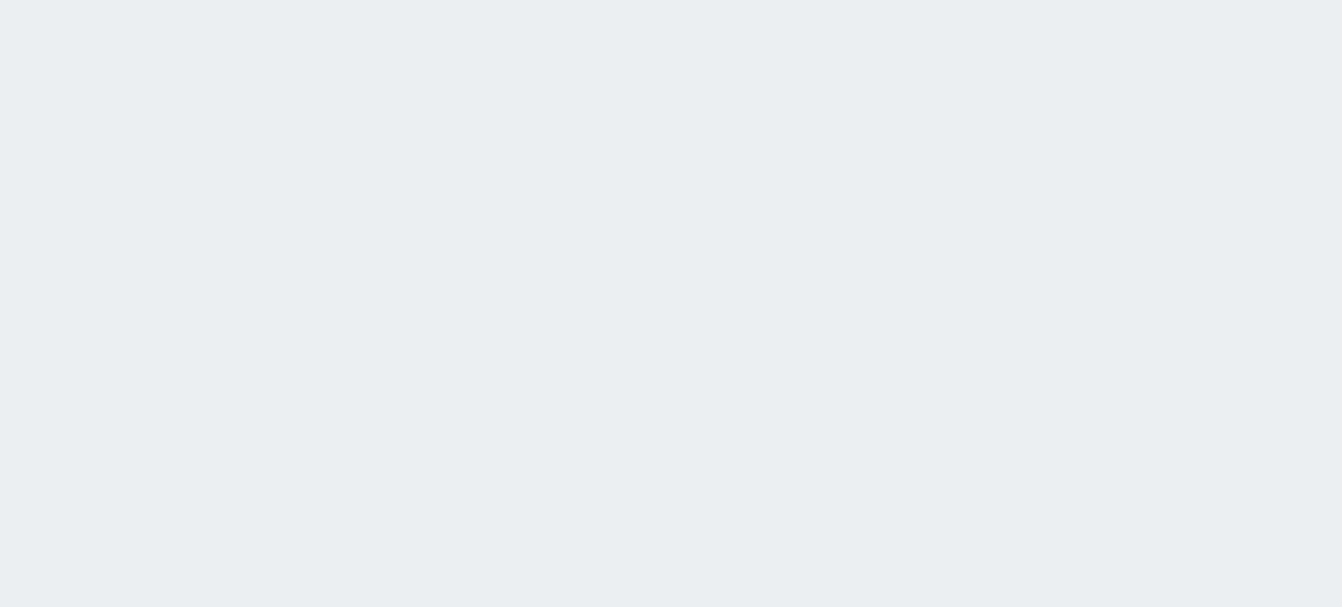
click at [0, 0] on html at bounding box center [671, 0] width 1342 height 0
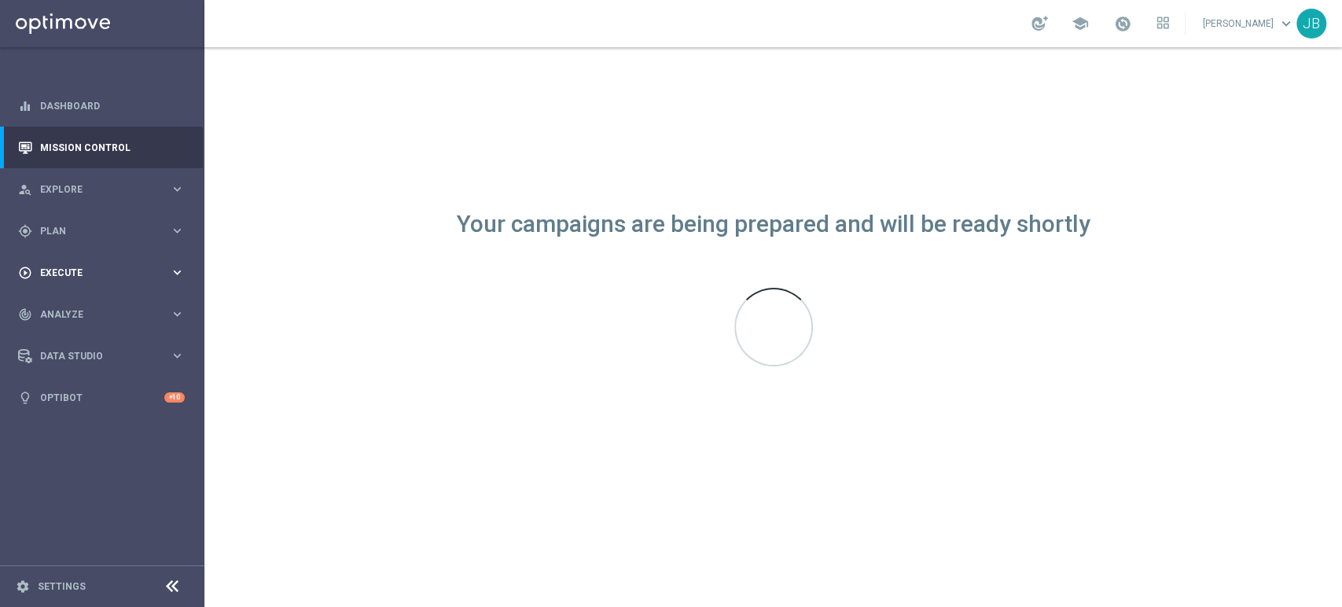
click at [106, 278] on div "play_circle_outline Execute" at bounding box center [94, 273] width 152 height 14
click at [143, 309] on link "Campaign Builder" at bounding box center [102, 305] width 123 height 13
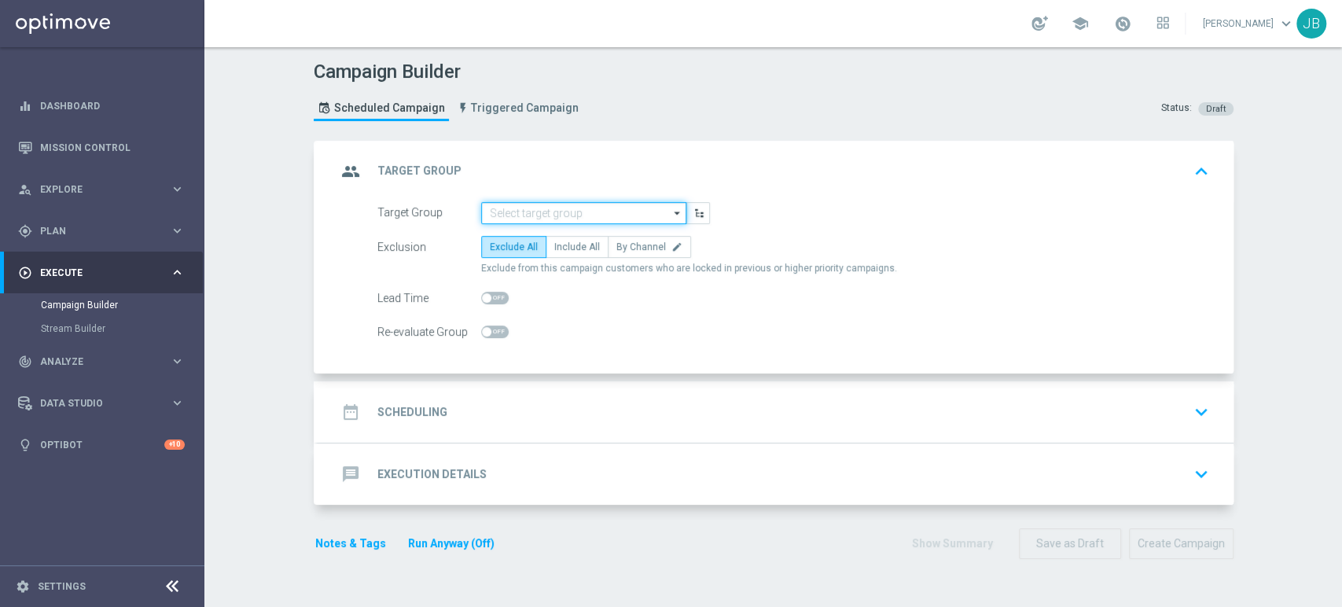
click at [516, 214] on input at bounding box center [583, 213] width 205 height 22
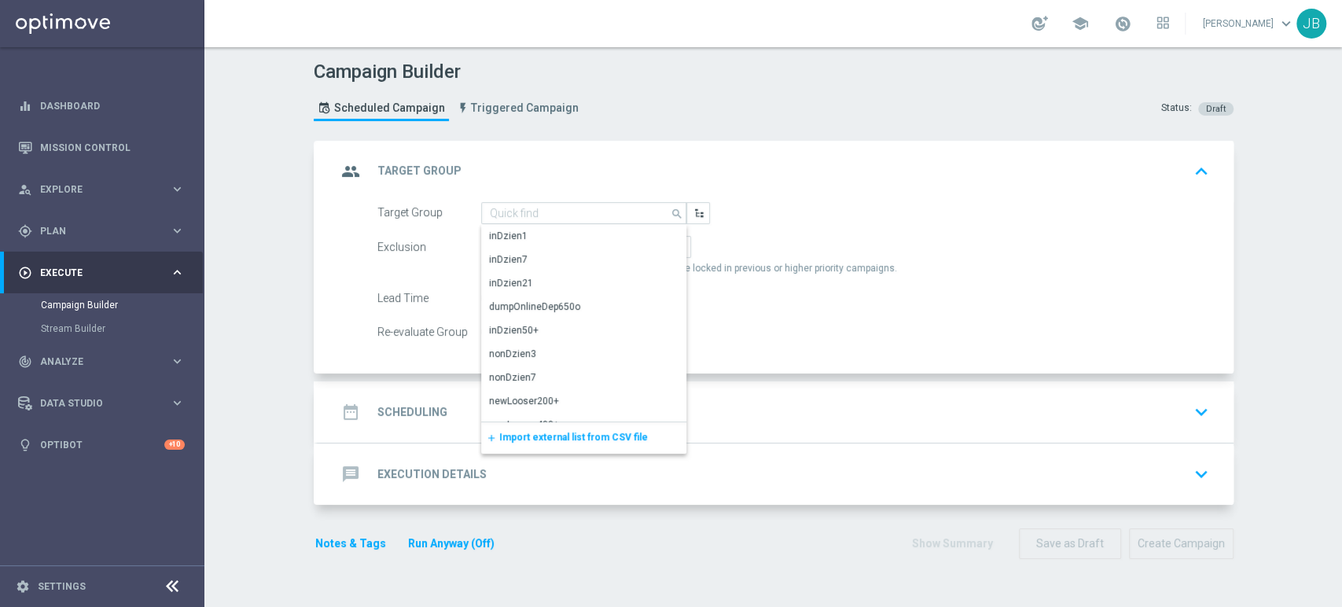
click at [513, 435] on span "Import external list from CSV file" at bounding box center [573, 437] width 149 height 11
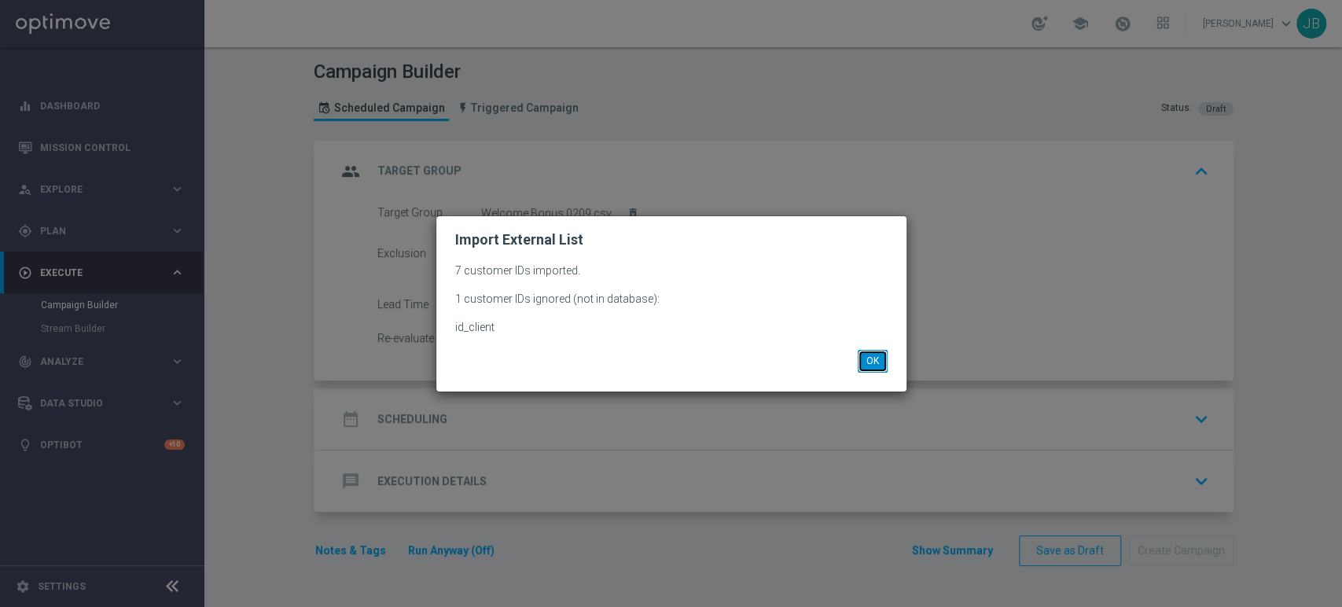
click at [876, 354] on button "OK" at bounding box center [873, 361] width 30 height 22
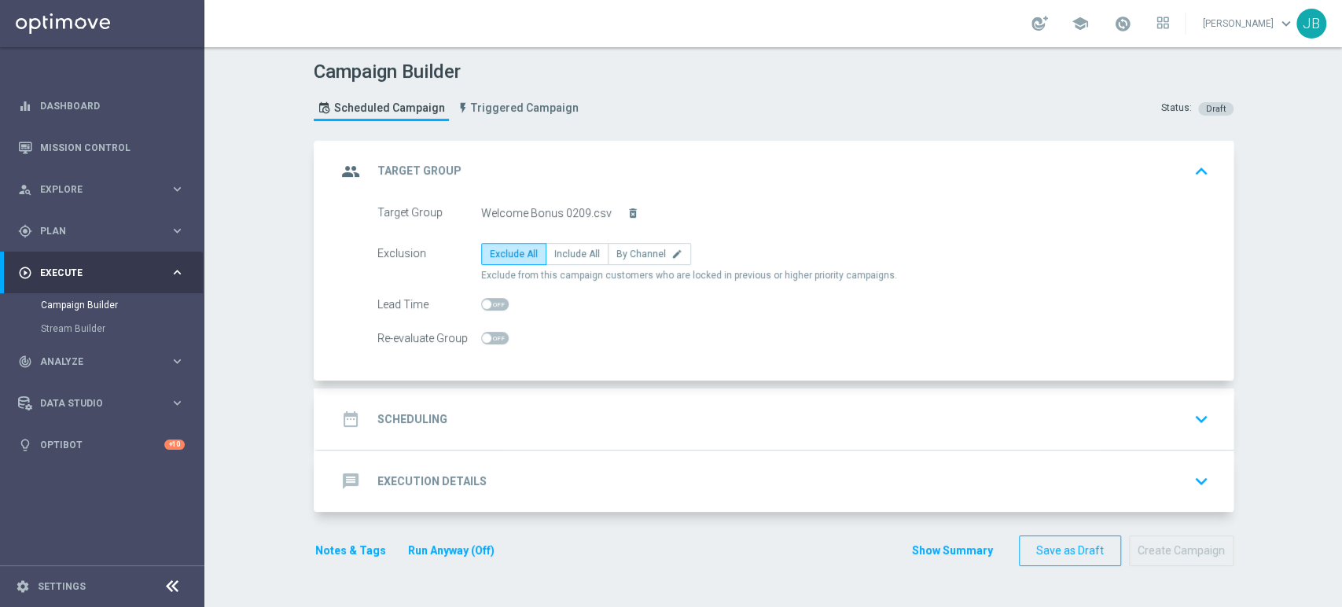
click at [570, 264] on div "Exclusion Exclude All Include All By Channel edit Exclude from this campaign cu…" at bounding box center [793, 262] width 832 height 39
click at [570, 256] on span "Include All" at bounding box center [577, 253] width 46 height 11
click at [565, 256] on input "Include All" at bounding box center [559, 257] width 10 height 10
radio input "true"
click at [531, 407] on div "date_range Scheduling keyboard_arrow_down" at bounding box center [776, 419] width 878 height 30
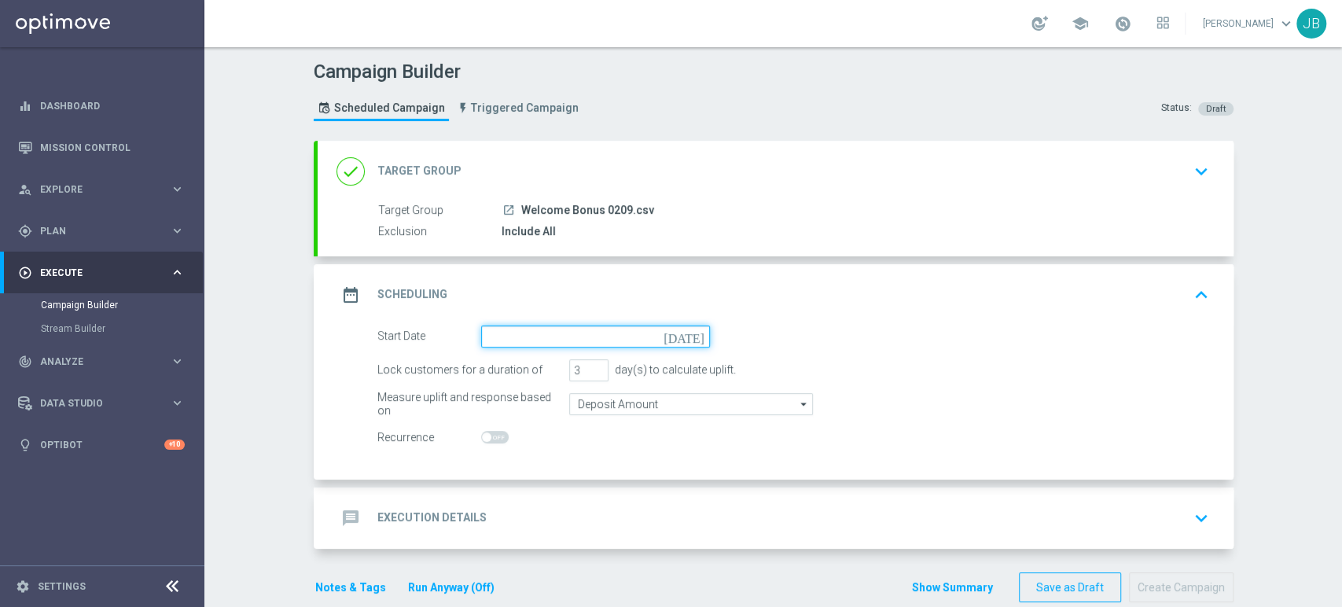
click at [555, 340] on input at bounding box center [595, 337] width 229 height 22
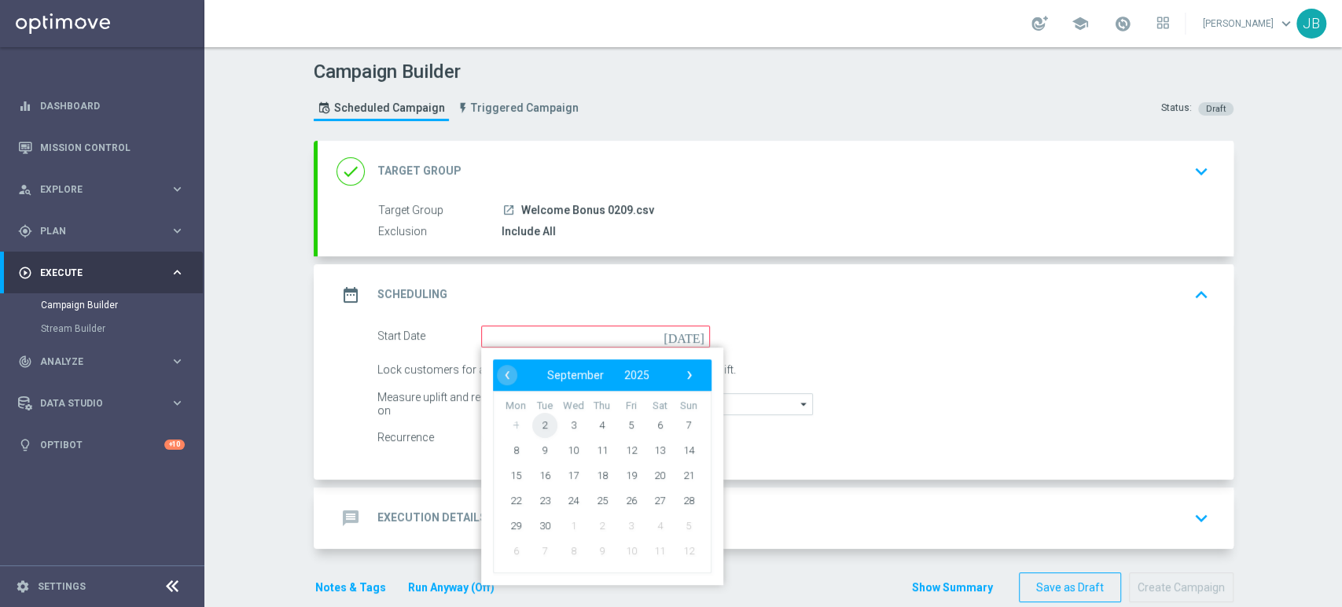
click at [536, 433] on span "2" at bounding box center [544, 424] width 25 height 25
type input "02 Sep 2025"
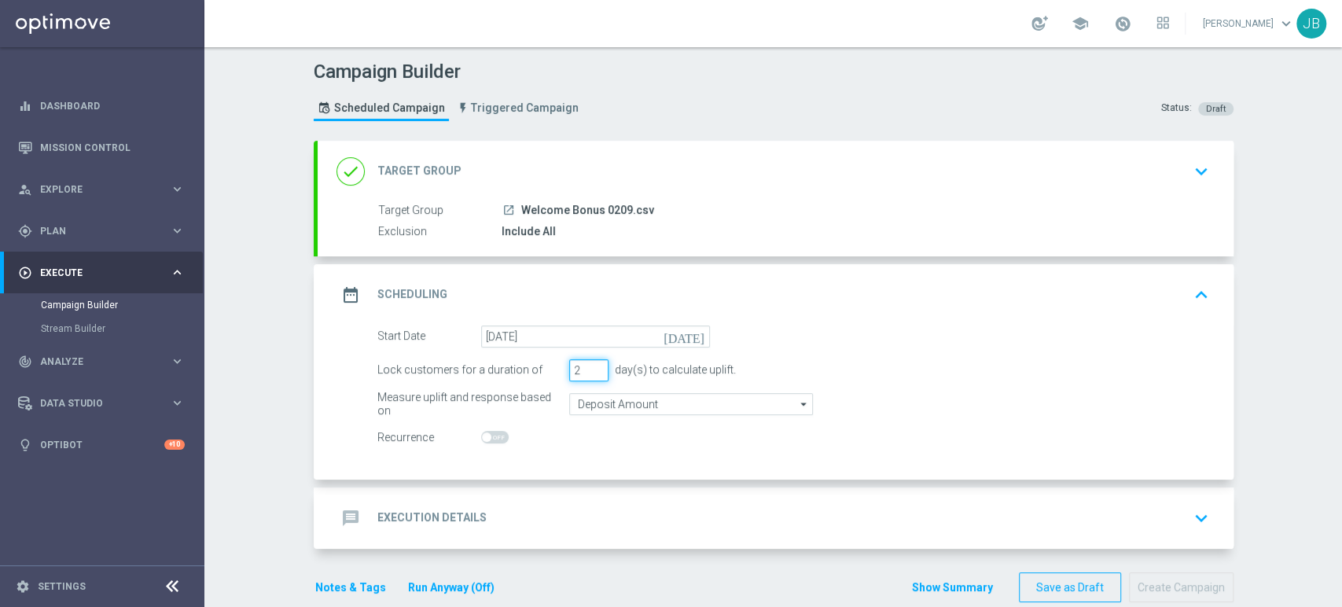
click at [591, 372] on input "2" at bounding box center [588, 370] width 39 height 22
type input "1"
click at [591, 372] on input "1" at bounding box center [588, 370] width 39 height 22
click at [543, 531] on div "message Execution Details keyboard_arrow_down" at bounding box center [776, 518] width 878 height 30
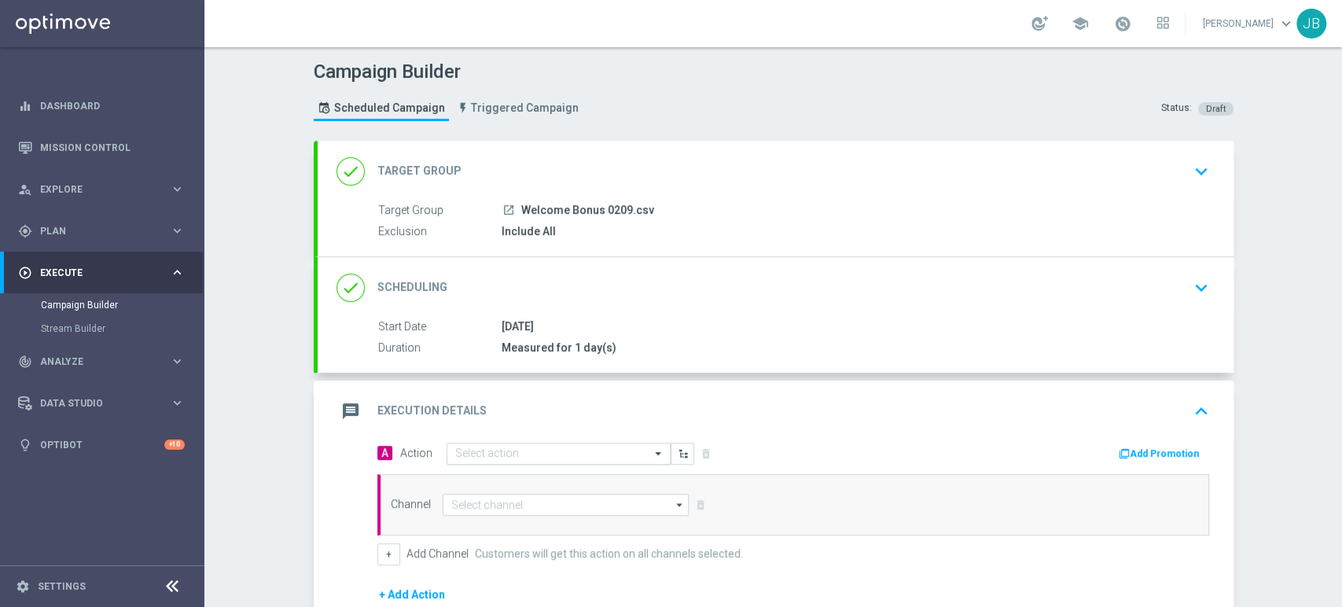
click at [510, 458] on input "text" at bounding box center [542, 453] width 175 height 13
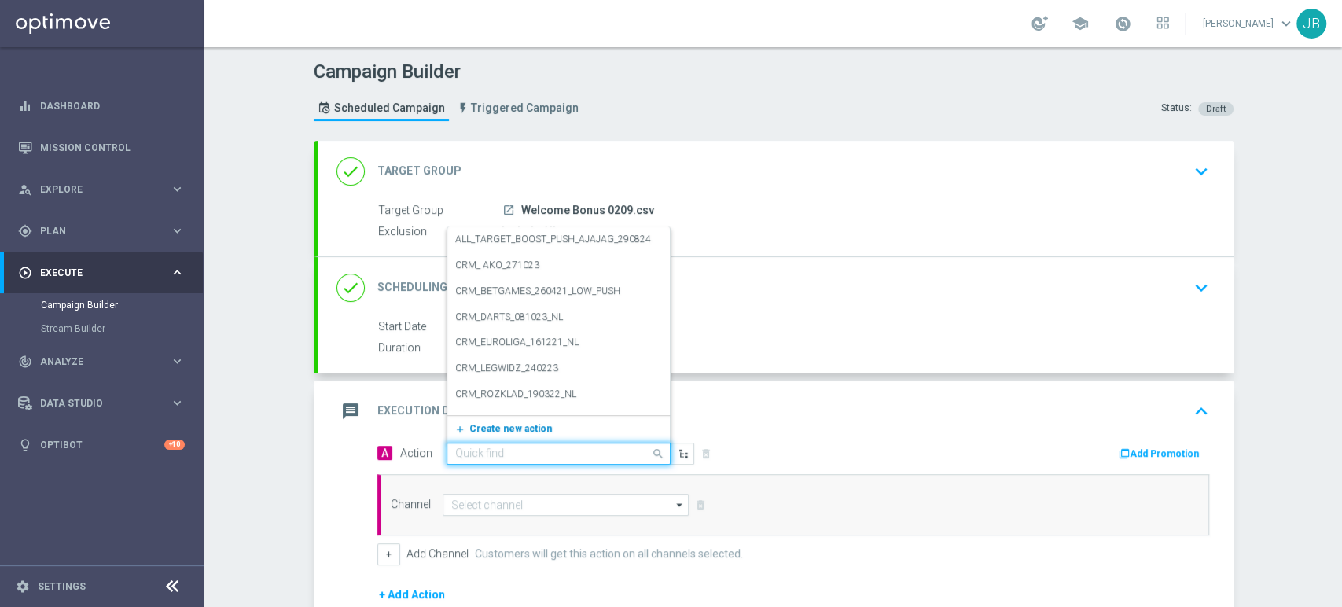
click at [502, 425] on span "Create new action" at bounding box center [510, 428] width 83 height 11
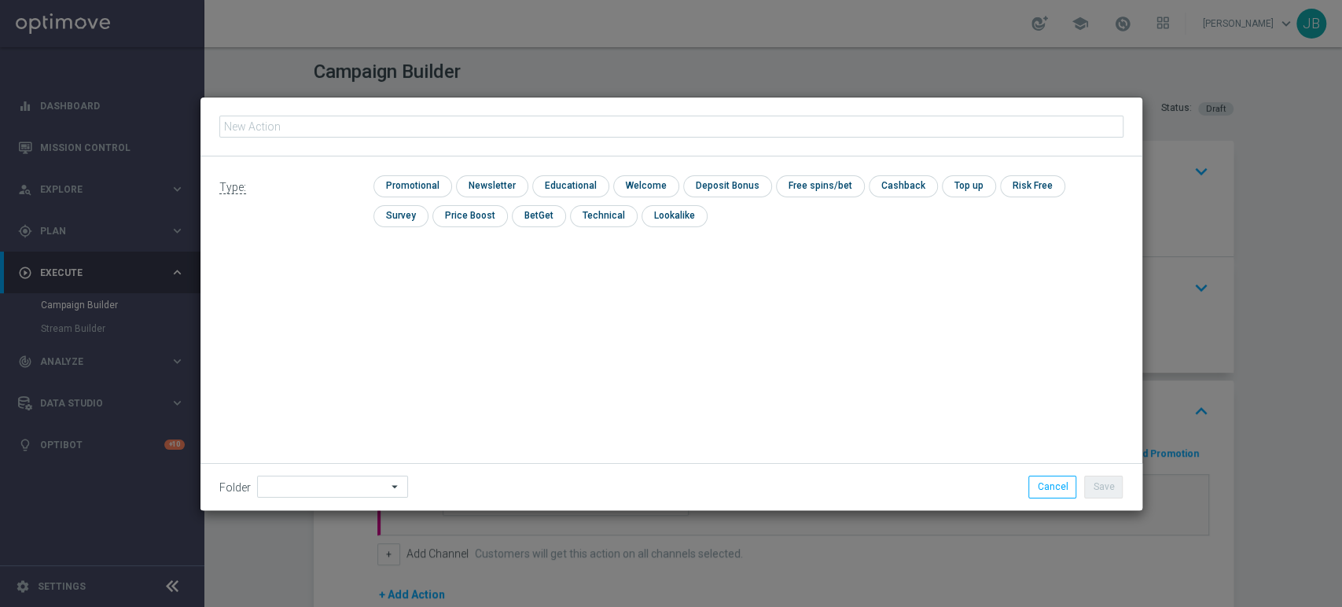
type input "(LPZ - TARGET) Welcome Bonus_02092025"
click at [497, 187] on input "checkbox" at bounding box center [490, 185] width 68 height 21
checkbox input "true"
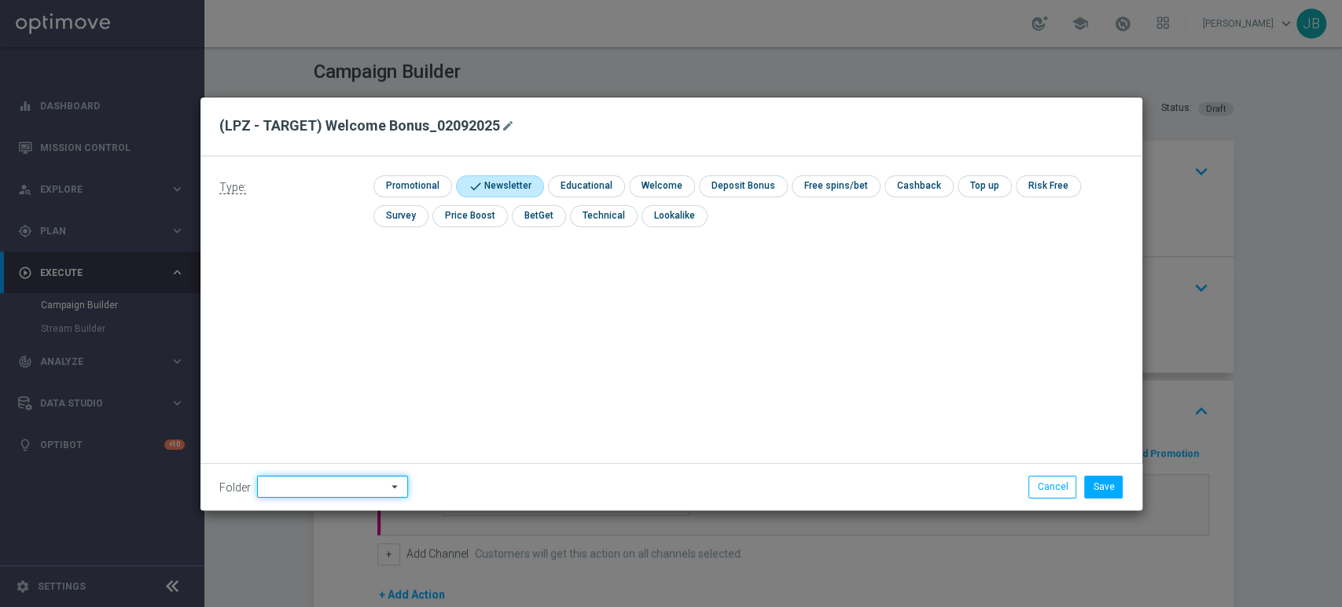
click at [307, 481] on input at bounding box center [332, 487] width 151 height 22
click at [289, 324] on div "Justyna B." at bounding box center [300, 327] width 71 height 14
type input "Justyna B."
click at [1104, 484] on button "Save" at bounding box center [1103, 487] width 39 height 22
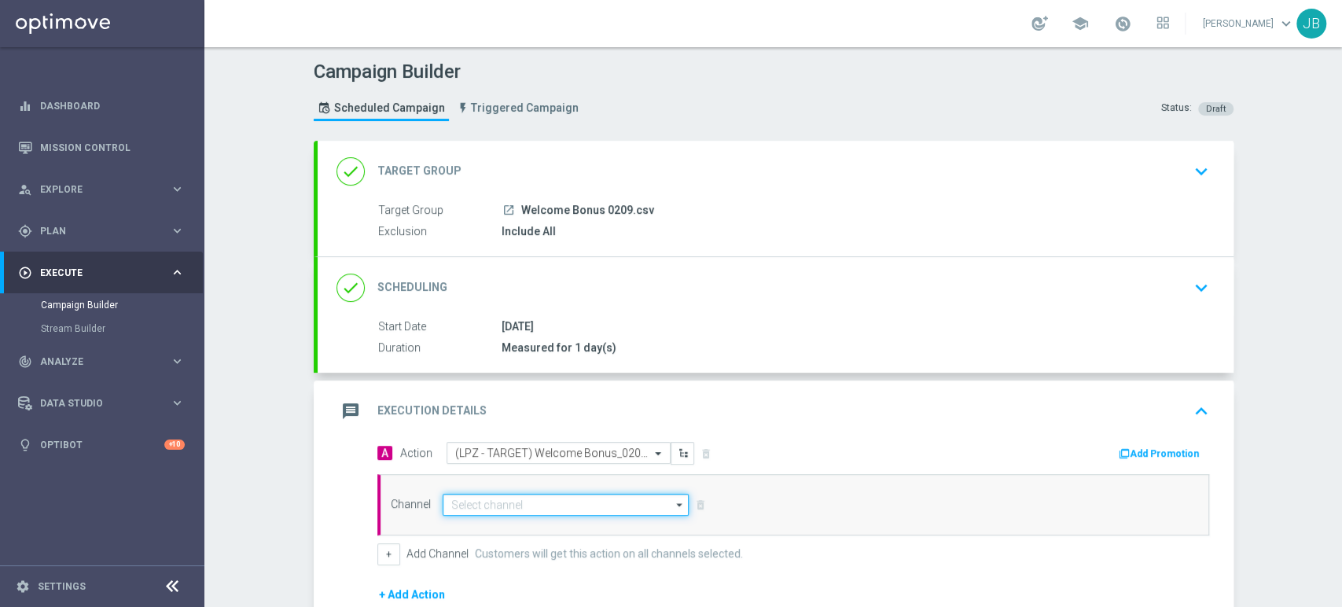
click at [555, 495] on input at bounding box center [566, 505] width 247 height 22
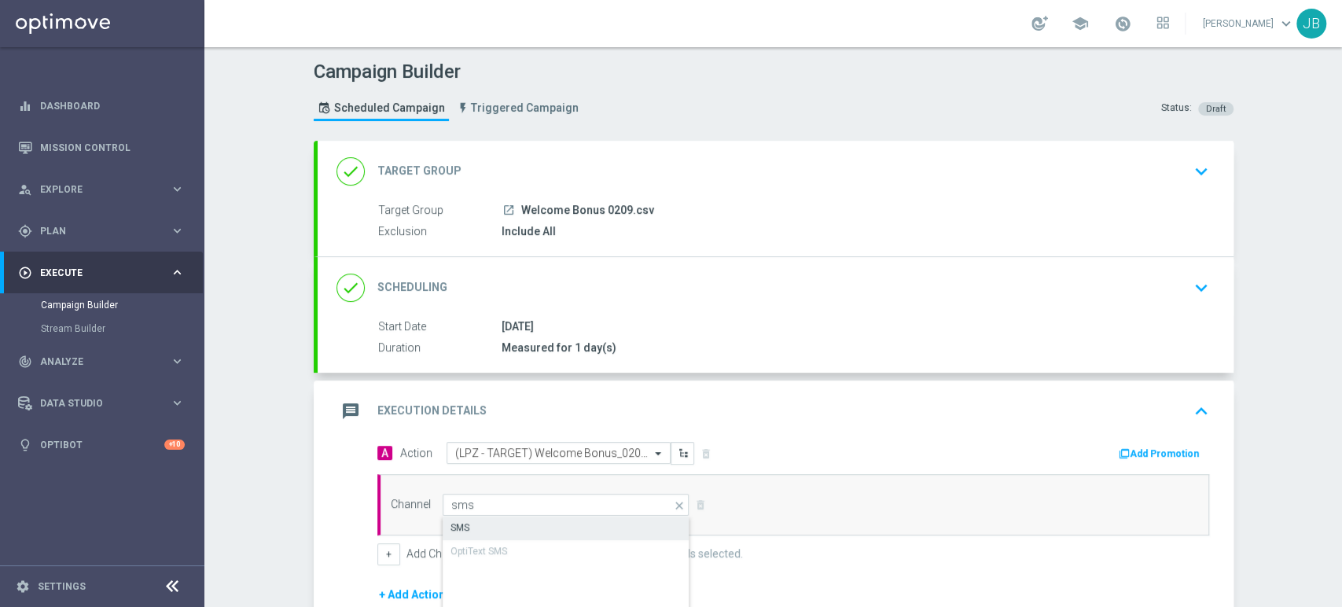
click at [549, 518] on div "SMS" at bounding box center [567, 528] width 248 height 22
type input "SMS"
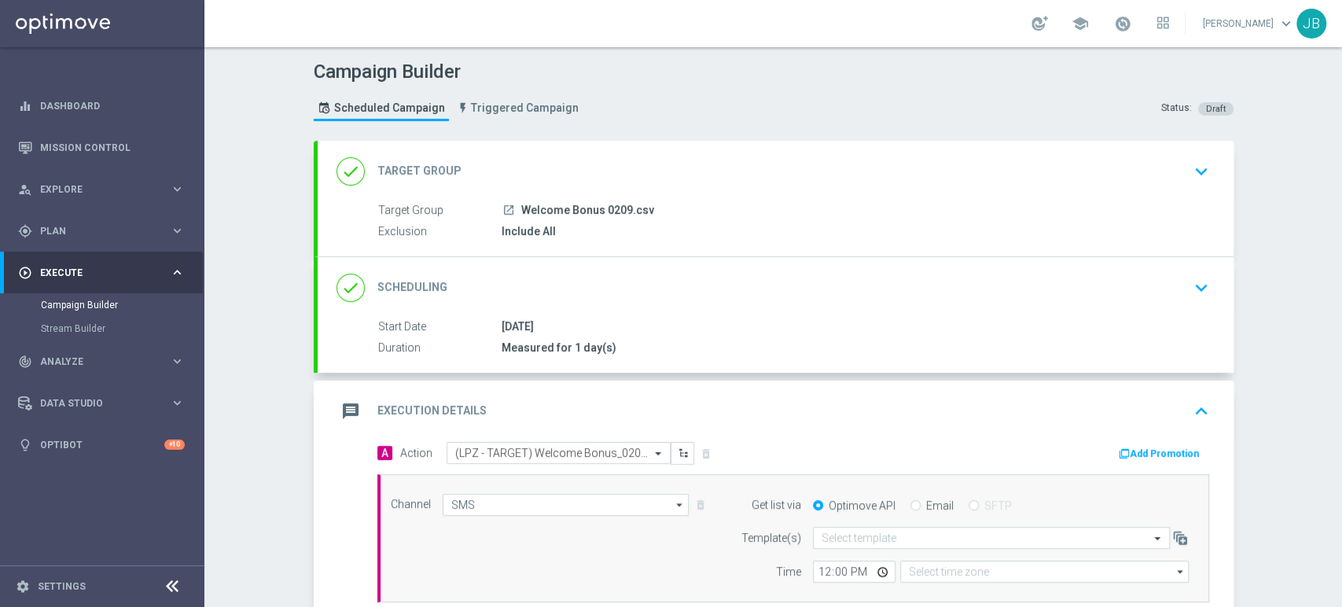
type input "Coordinated Universal Time (UTC 00:00)"
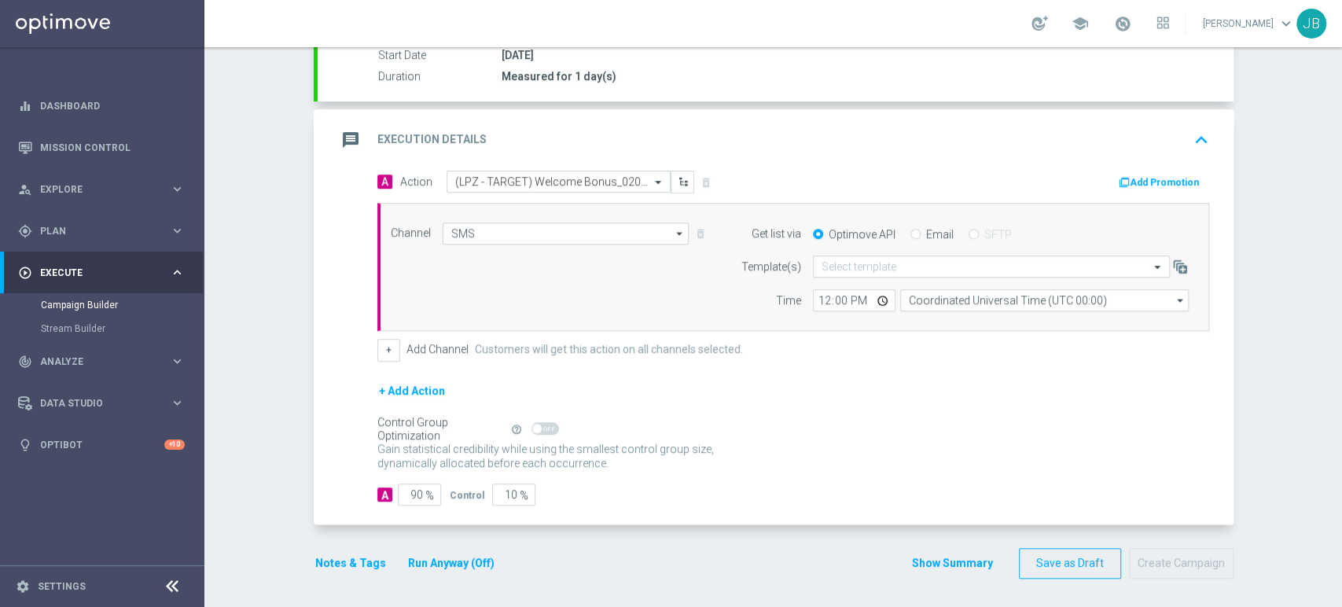
drag, startPoint x: 1341, startPoint y: 351, endPoint x: 1341, endPoint y: 543, distance: 191.9
click at [1341, 543] on div "Campaign Builder Scheduled Campaign Triggered Campaign Status: Draft done Targe…" at bounding box center [773, 327] width 1138 height 560
click at [642, 472] on div "Gain statistical credibility while using the smallest control group size, dynam…" at bounding box center [793, 457] width 832 height 38
click at [403, 487] on input "90" at bounding box center [419, 495] width 43 height 22
type input "0"
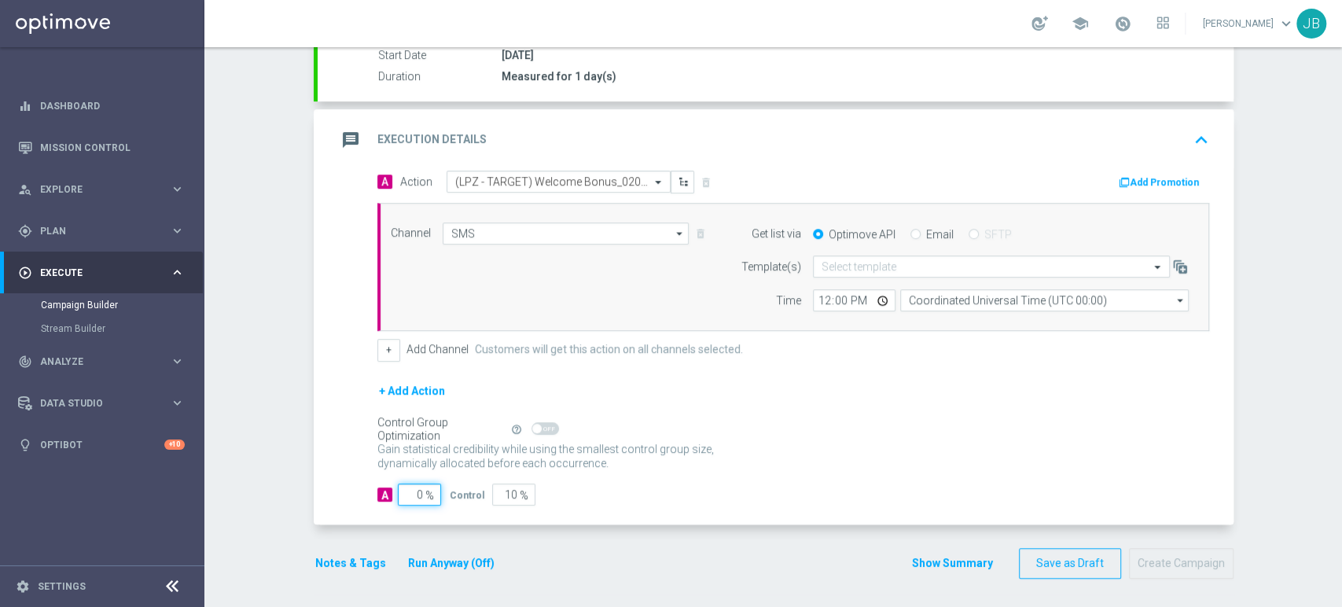
type input "100"
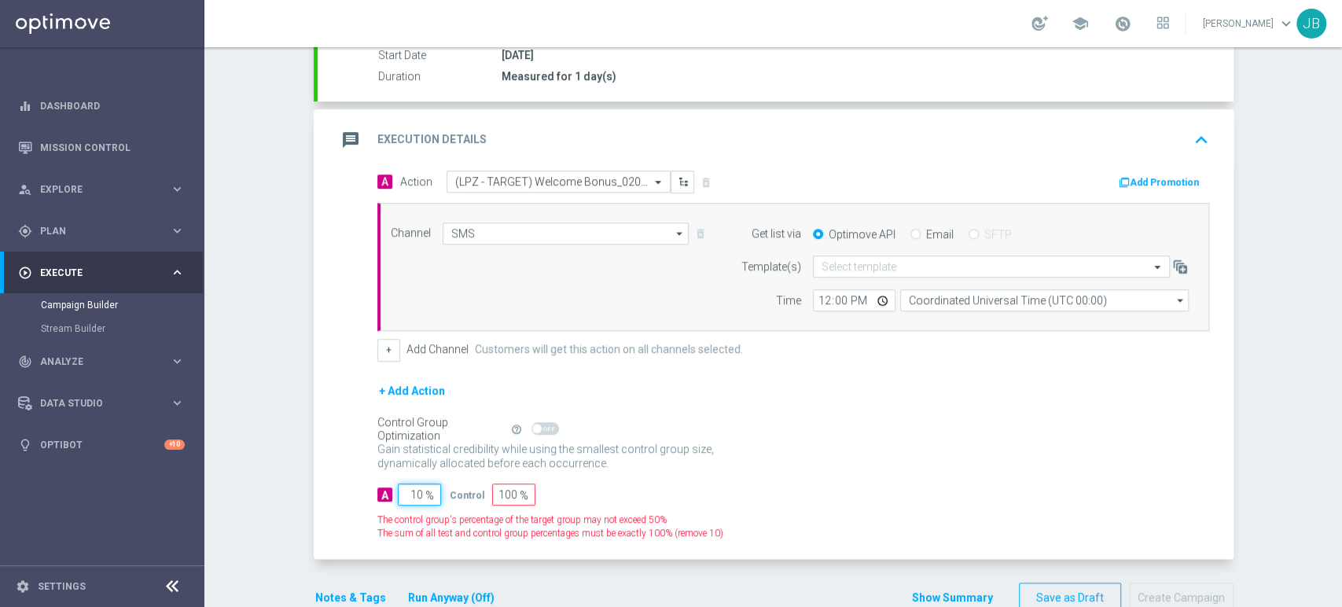
type input "100"
type input "0"
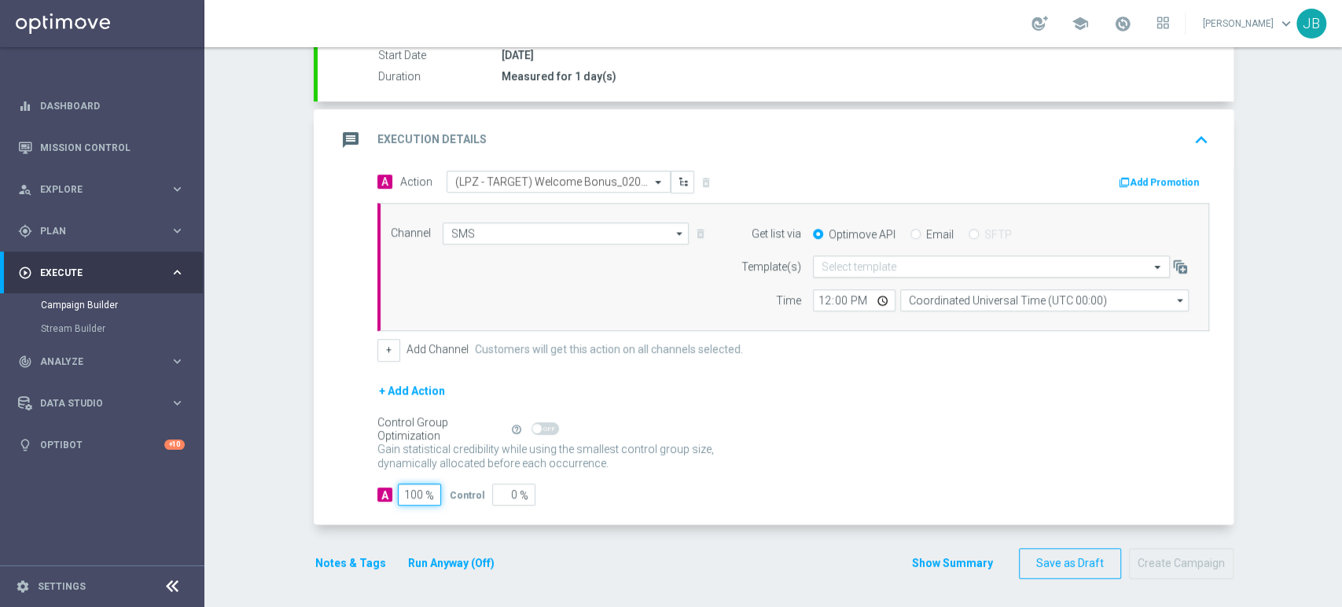
type input "100"
click at [900, 269] on input "text" at bounding box center [976, 266] width 308 height 13
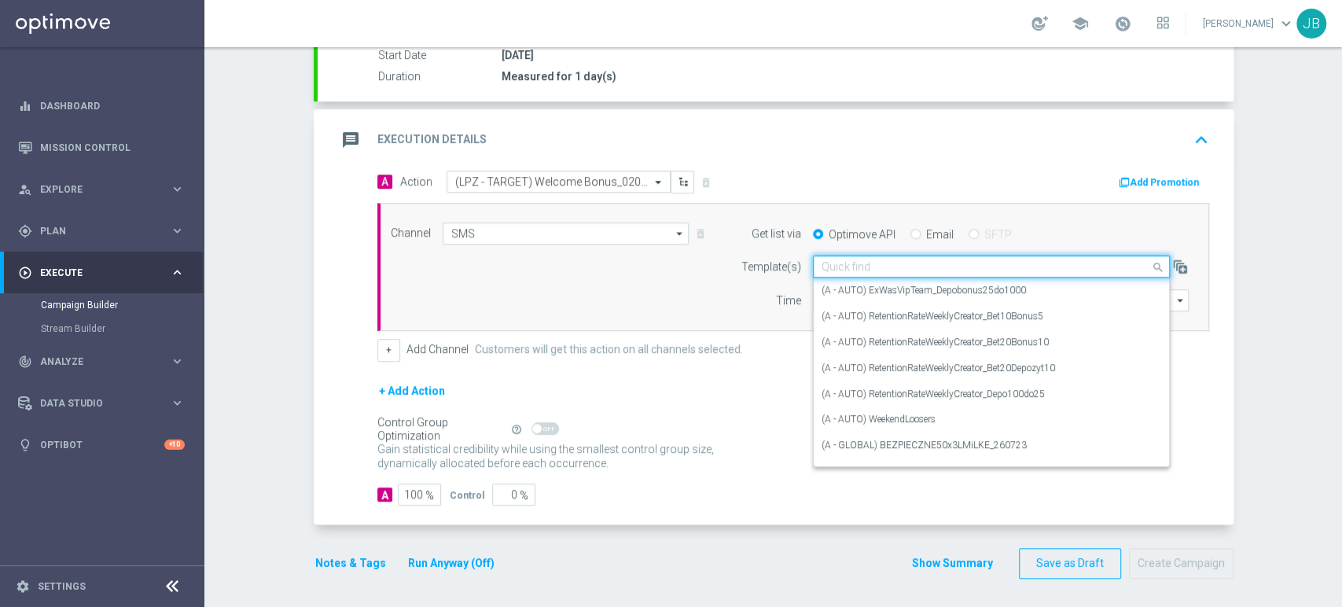
paste input "(LPZ - TARGET) Welcome Bonus_02092025"
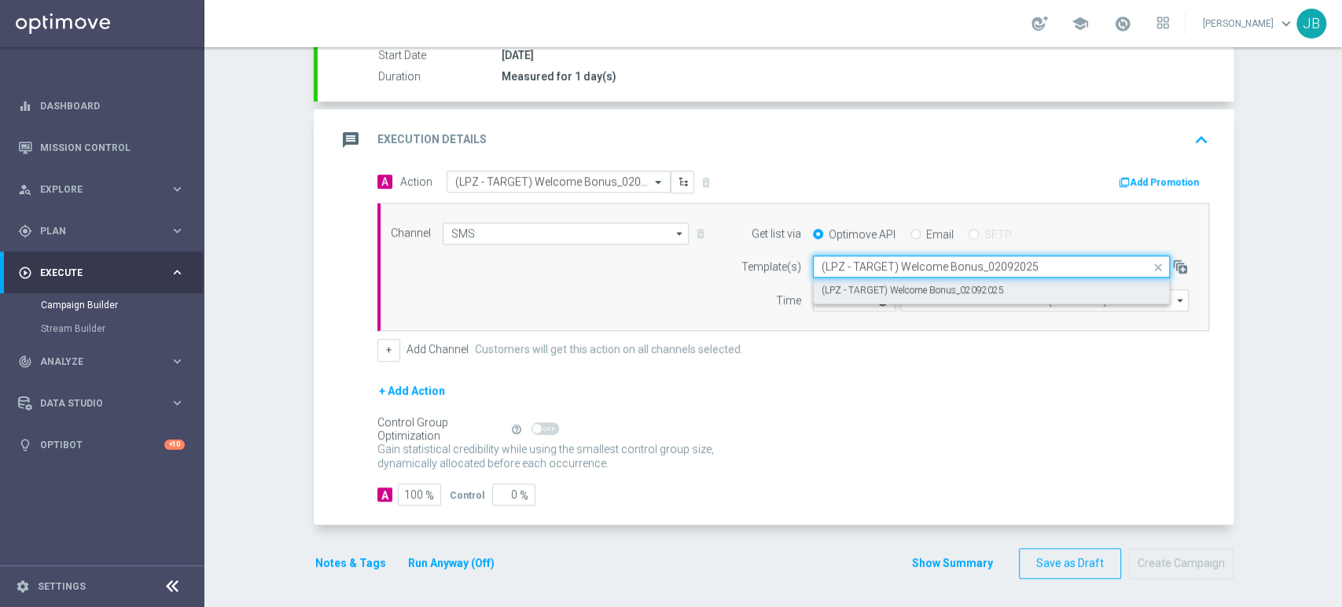
click at [888, 293] on label "(LPZ - TARGET) Welcome Bonus_02092025" at bounding box center [913, 290] width 182 height 13
type input "(LPZ - TARGET) Welcome Bonus_02092025"
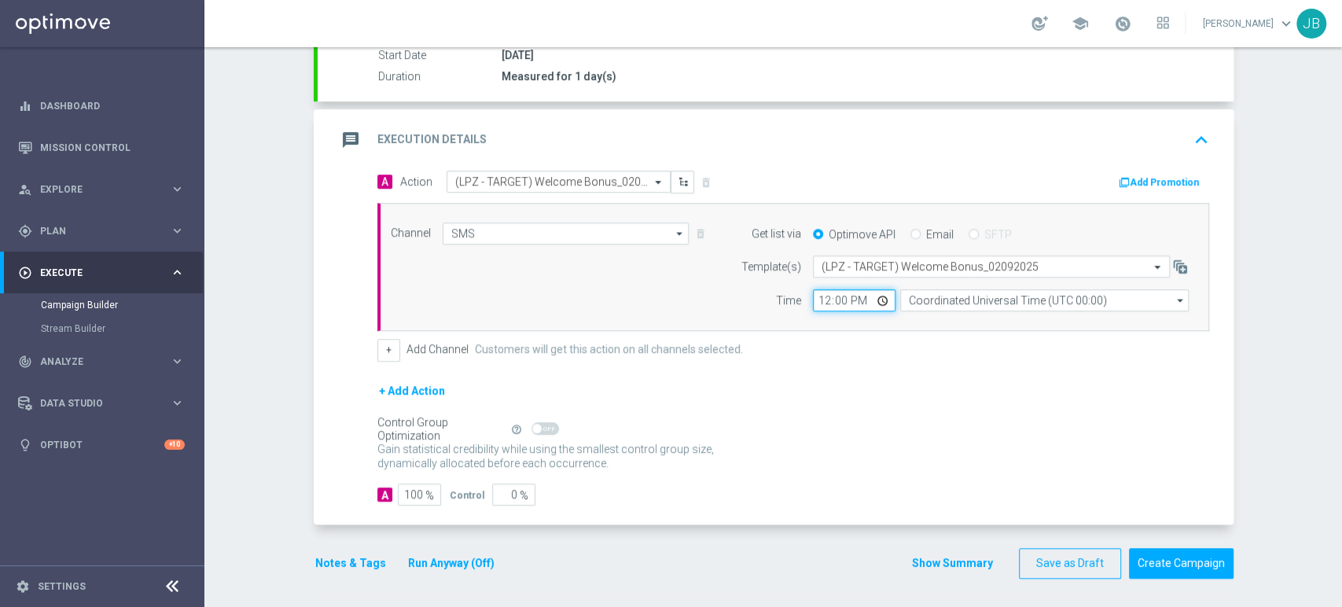
click at [814, 300] on input "12:00" at bounding box center [854, 300] width 83 height 22
type input "09:45"
type input "09:51"
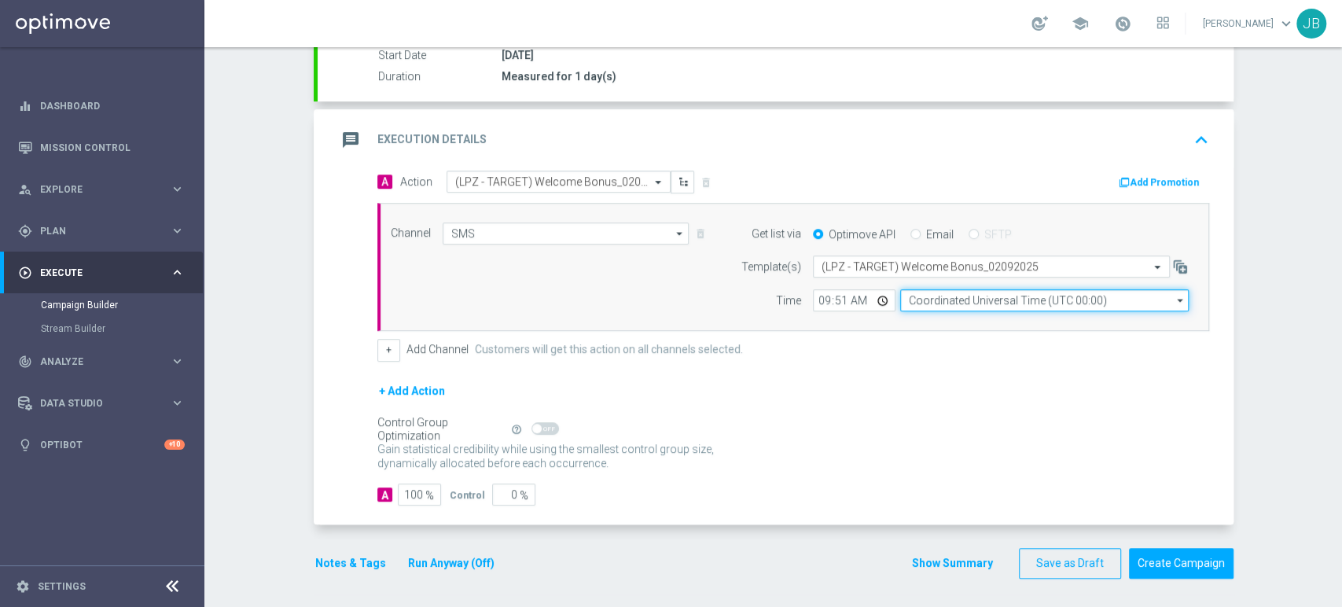
click at [938, 300] on input "Coordinated Universal Time (UTC 00:00)" at bounding box center [1044, 300] width 289 height 22
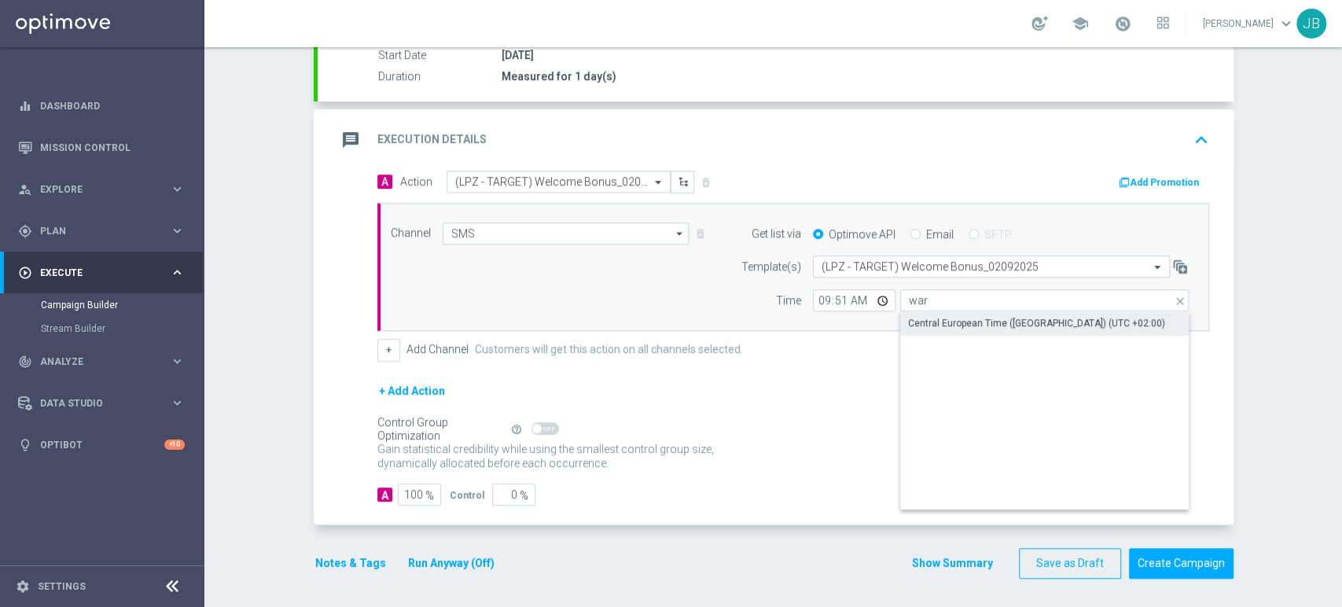
click at [940, 322] on div "Central European Time (Warsaw) (UTC +02:00)" at bounding box center [1036, 323] width 257 height 14
type input "Central European Time (Warsaw) (UTC +02:00)"
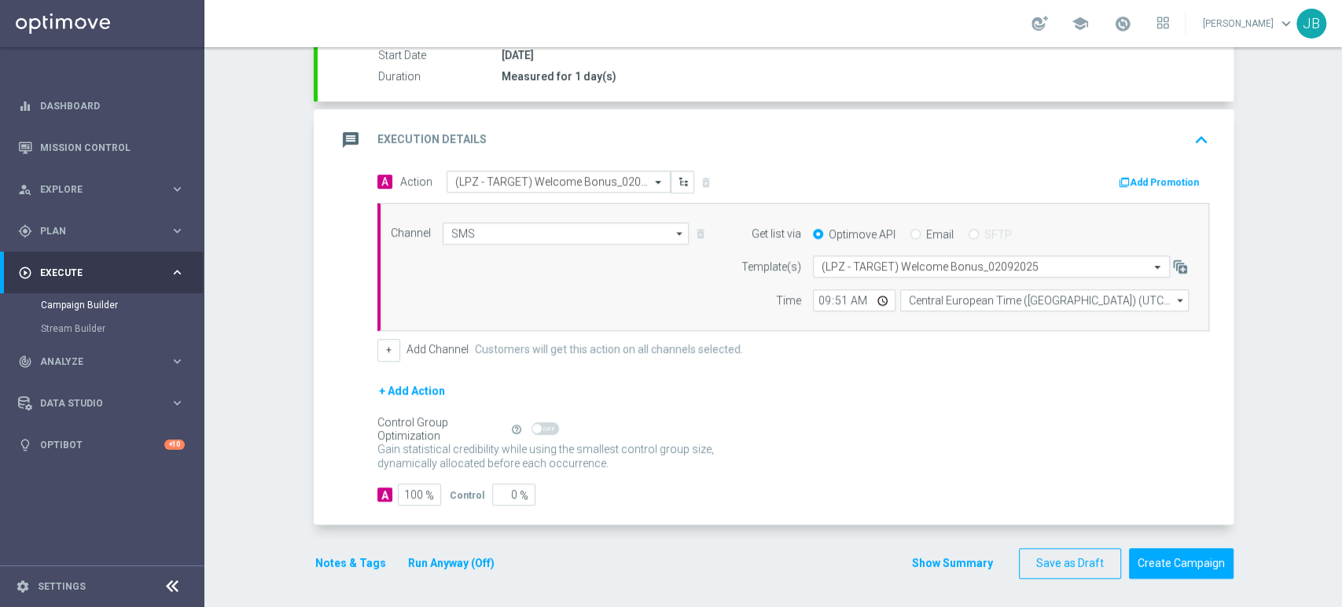
click at [1341, 121] on div "Campaign Builder Scheduled Campaign Triggered Campaign Status: Draft done Targe…" at bounding box center [773, 327] width 1138 height 560
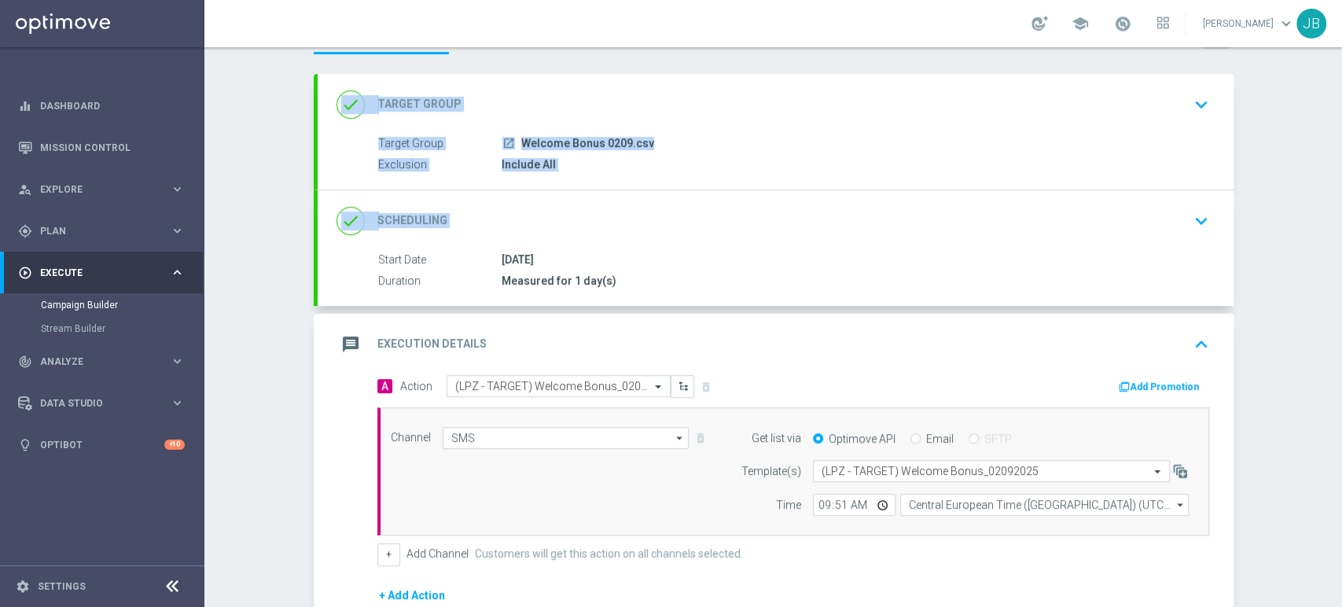
scroll to position [109, 0]
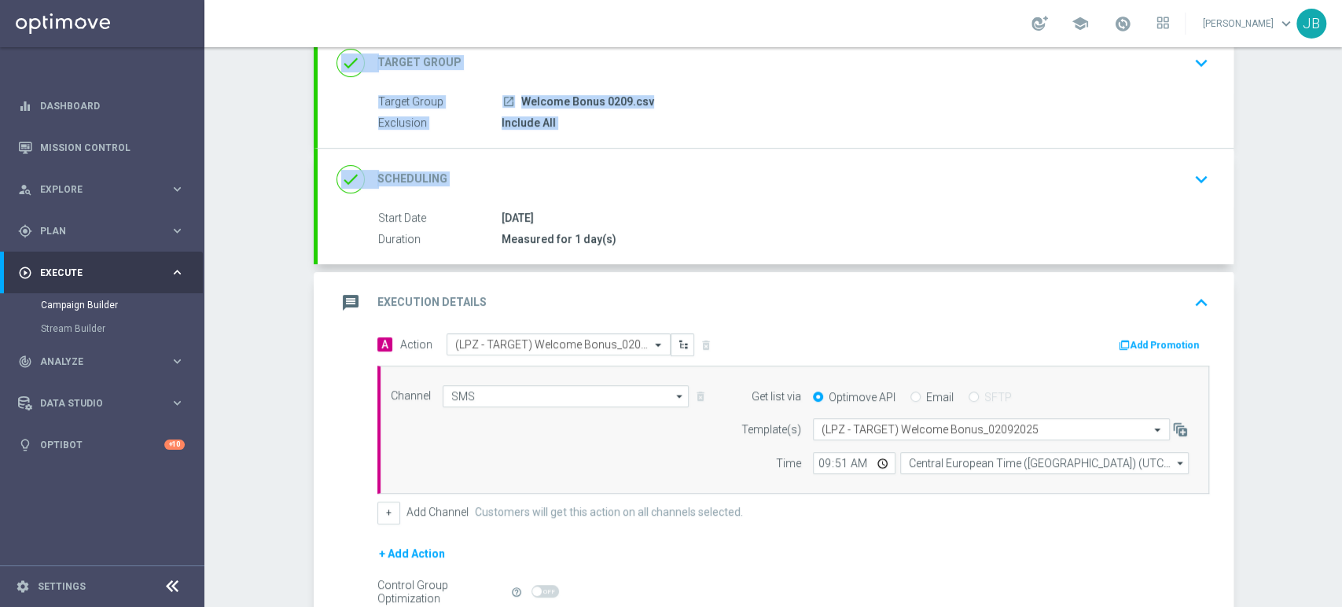
drag, startPoint x: 1341, startPoint y: 122, endPoint x: 1341, endPoint y: 192, distance: 70.0
click at [1341, 192] on div "Campaign Builder Scheduled Campaign Triggered Campaign Status: Draft done Targe…" at bounding box center [773, 327] width 1138 height 560
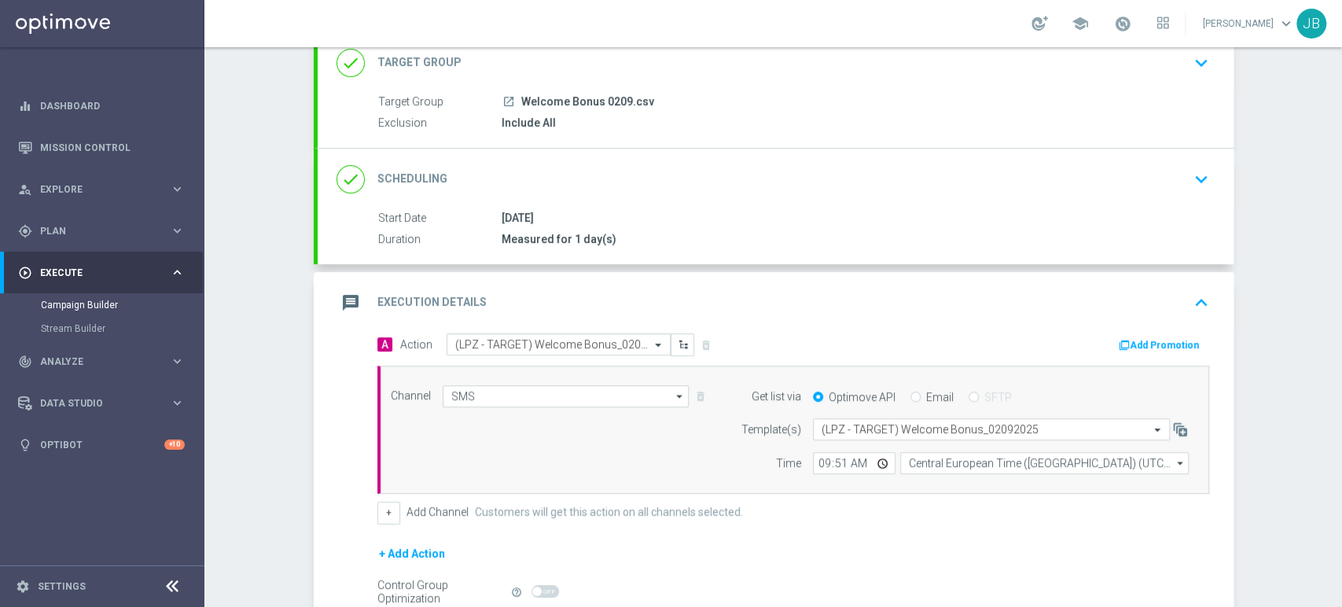
click at [1162, 210] on div "02 Sep 2025" at bounding box center [852, 218] width 701 height 16
click at [1190, 187] on icon "keyboard_arrow_down" at bounding box center [1202, 179] width 24 height 24
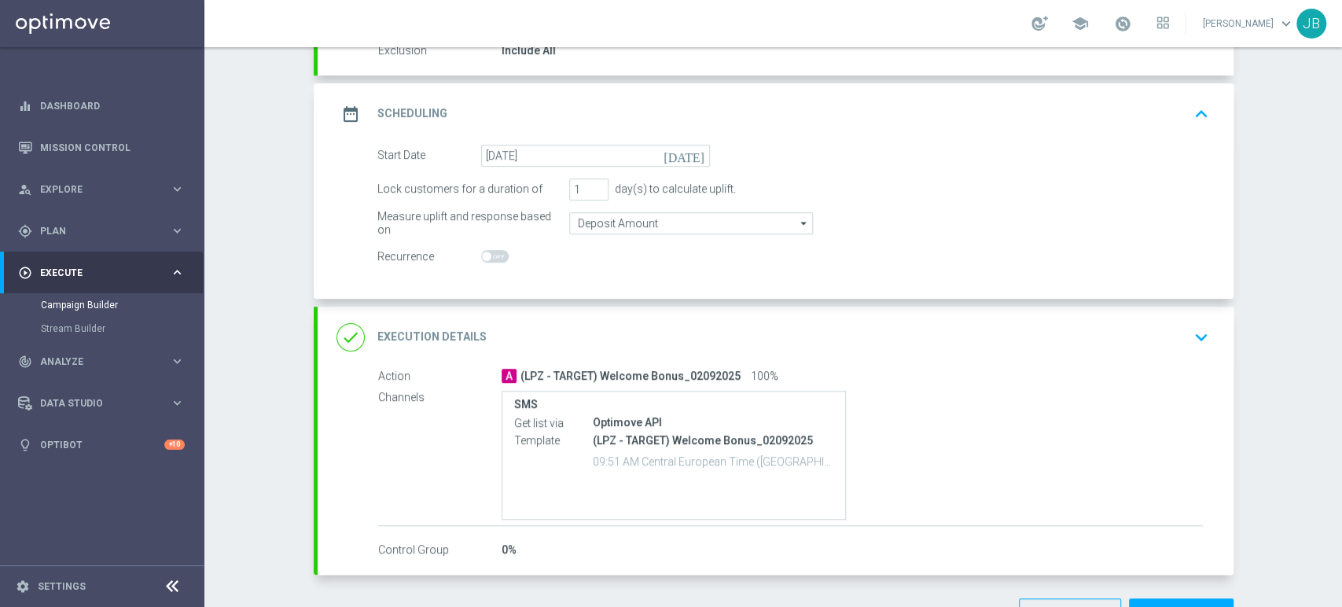
scroll to position [232, 0]
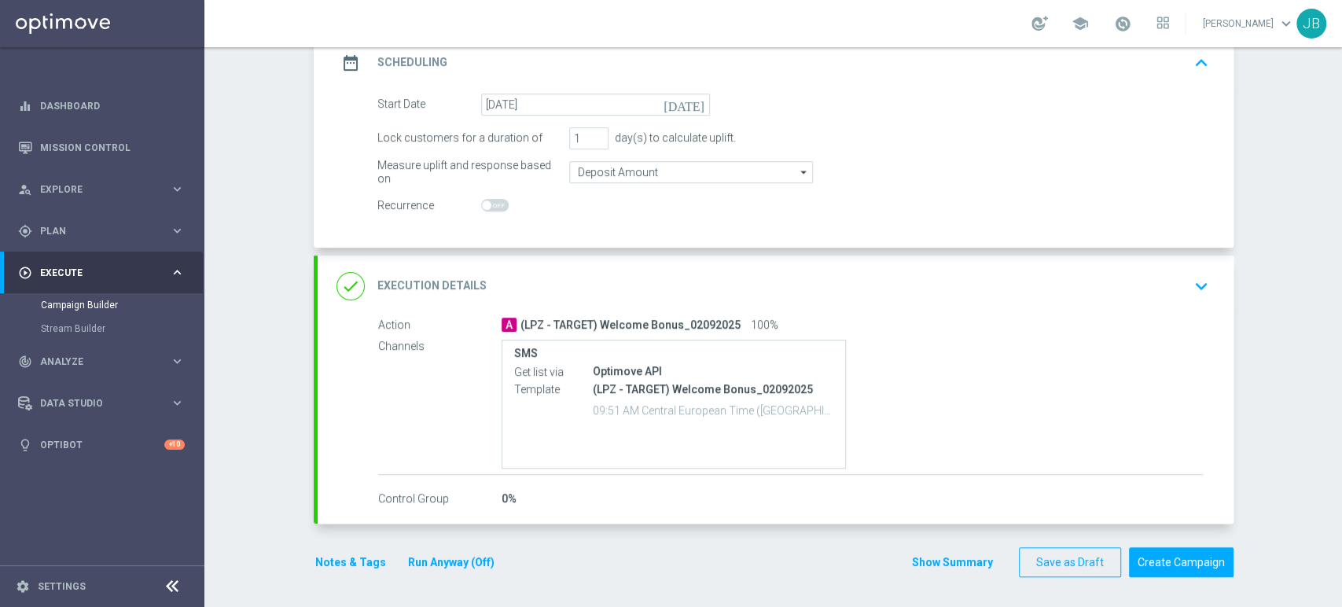
click at [993, 274] on div "done Execution Details keyboard_arrow_down" at bounding box center [776, 286] width 878 height 30
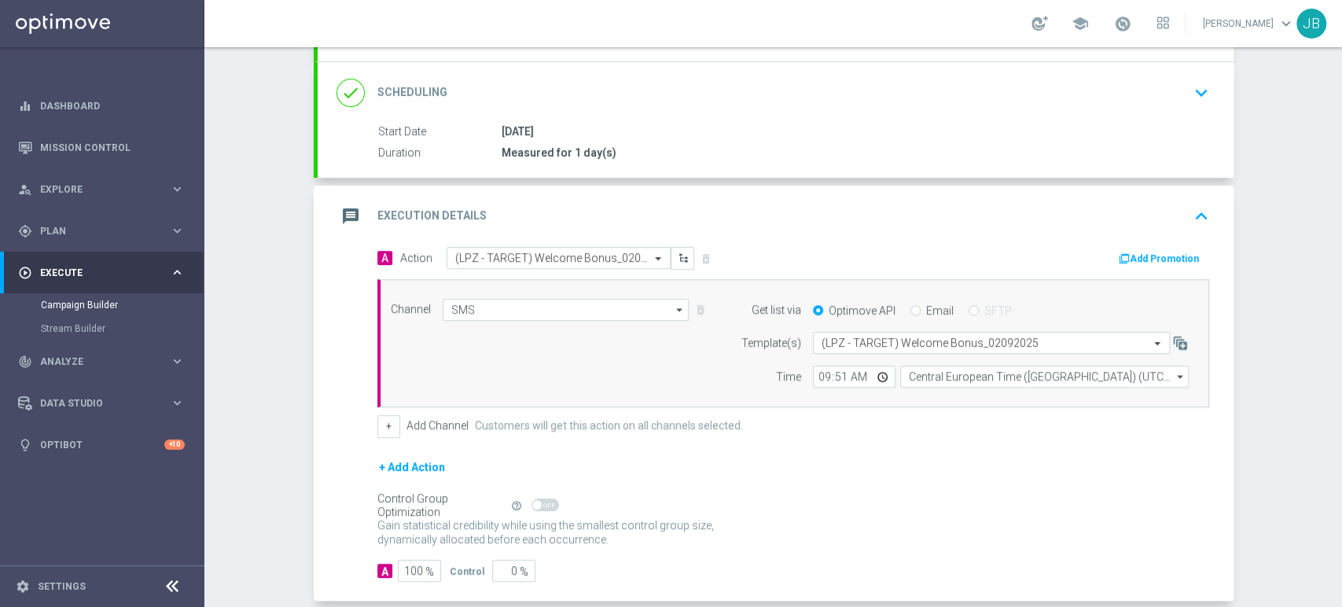
scroll to position [271, 0]
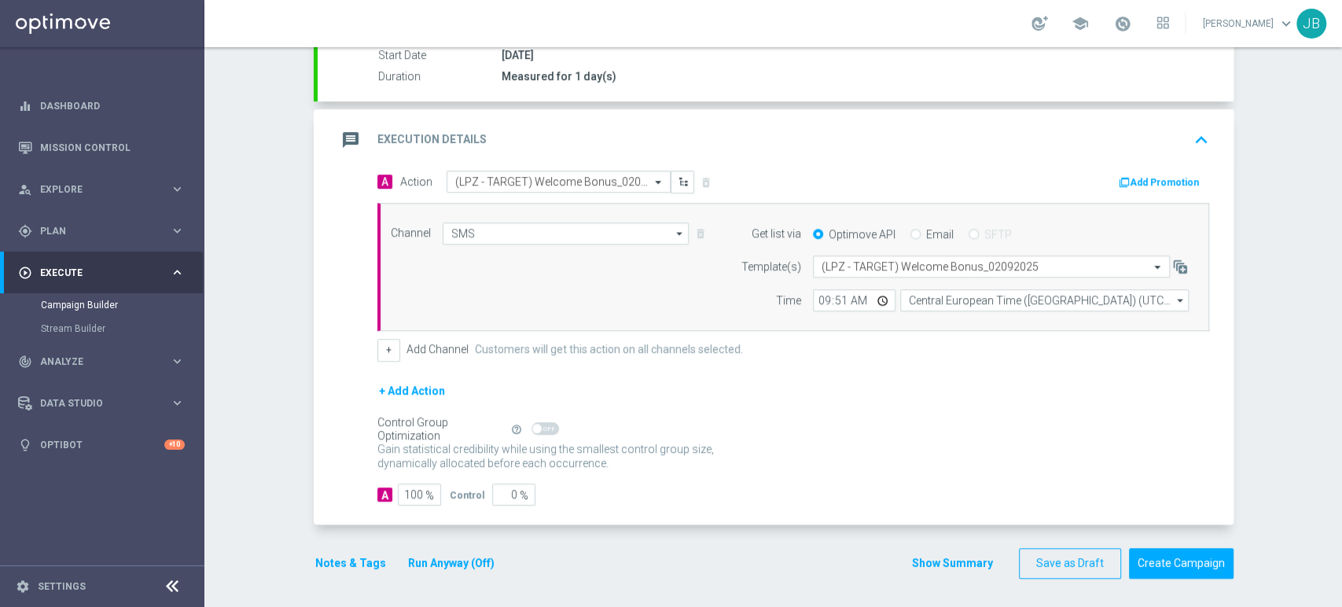
drag, startPoint x: 1341, startPoint y: 231, endPoint x: 1341, endPoint y: 317, distance: 85.7
click at [1341, 317] on div "Campaign Builder Scheduled Campaign Triggered Campaign Status: Draft done Targe…" at bounding box center [773, 327] width 1138 height 560
click at [1216, 558] on button "Create Campaign" at bounding box center [1181, 563] width 105 height 31
